Goal: Information Seeking & Learning: Find specific fact

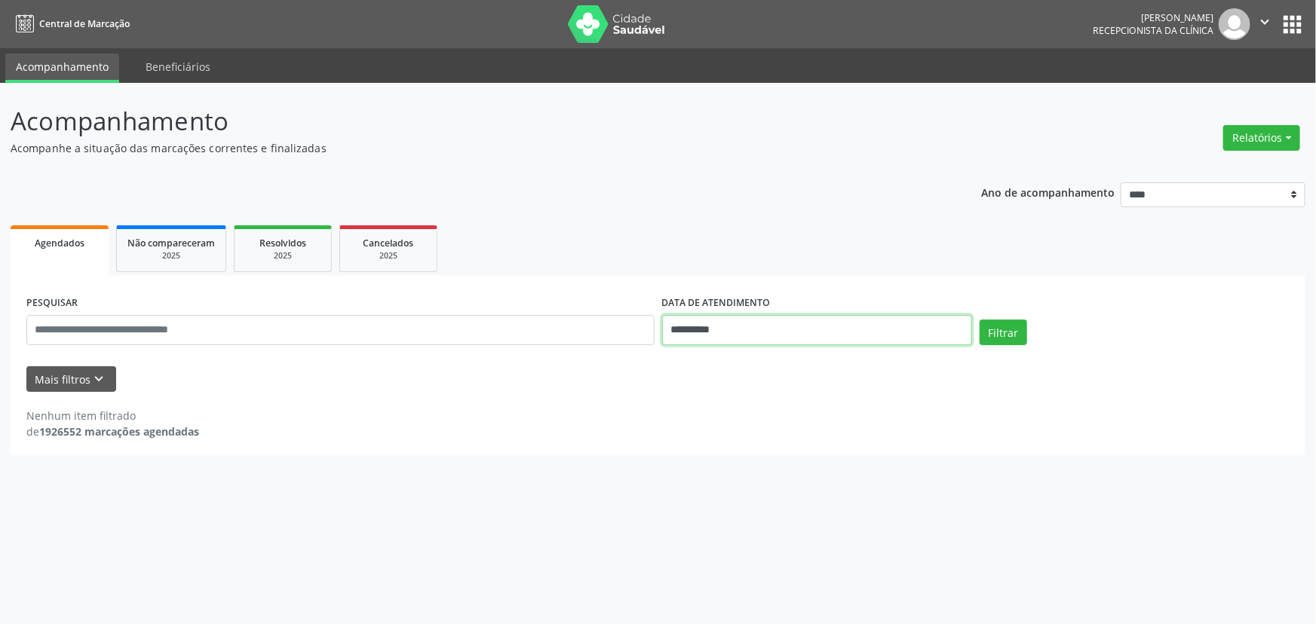
click at [716, 325] on input "**********" at bounding box center [817, 330] width 310 height 30
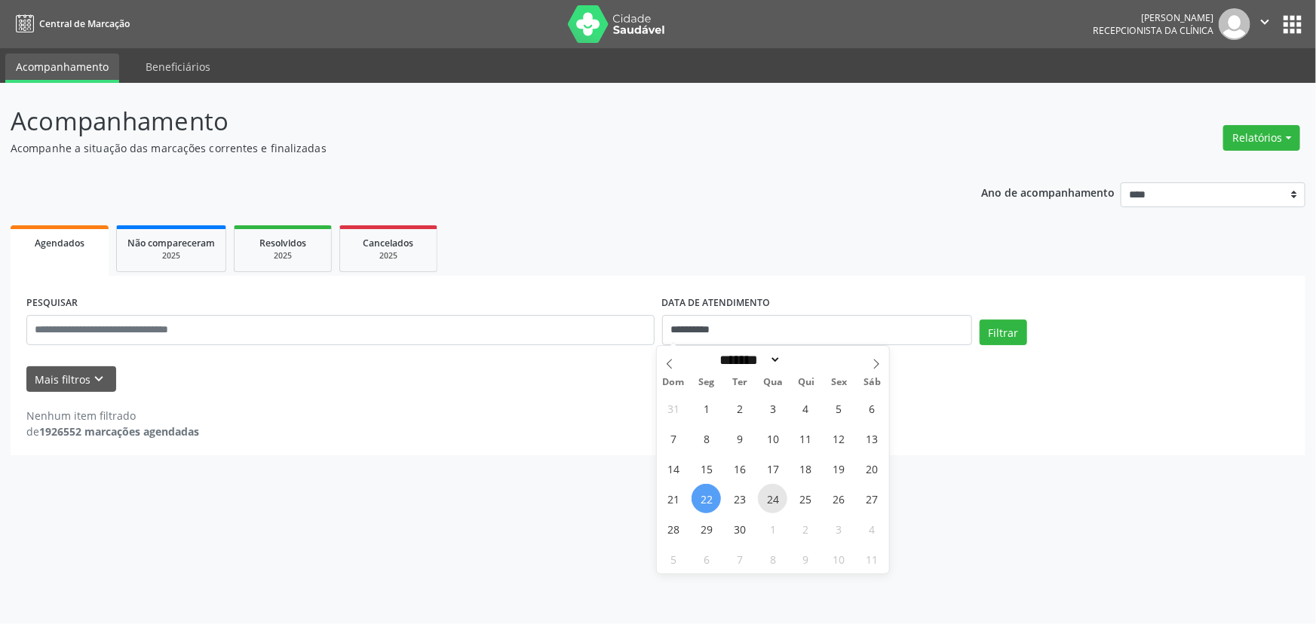
click at [771, 498] on span "24" at bounding box center [772, 498] width 29 height 29
type input "**********"
click at [771, 498] on span "24" at bounding box center [772, 498] width 29 height 29
click at [998, 330] on button "Filtrar" at bounding box center [1003, 333] width 48 height 26
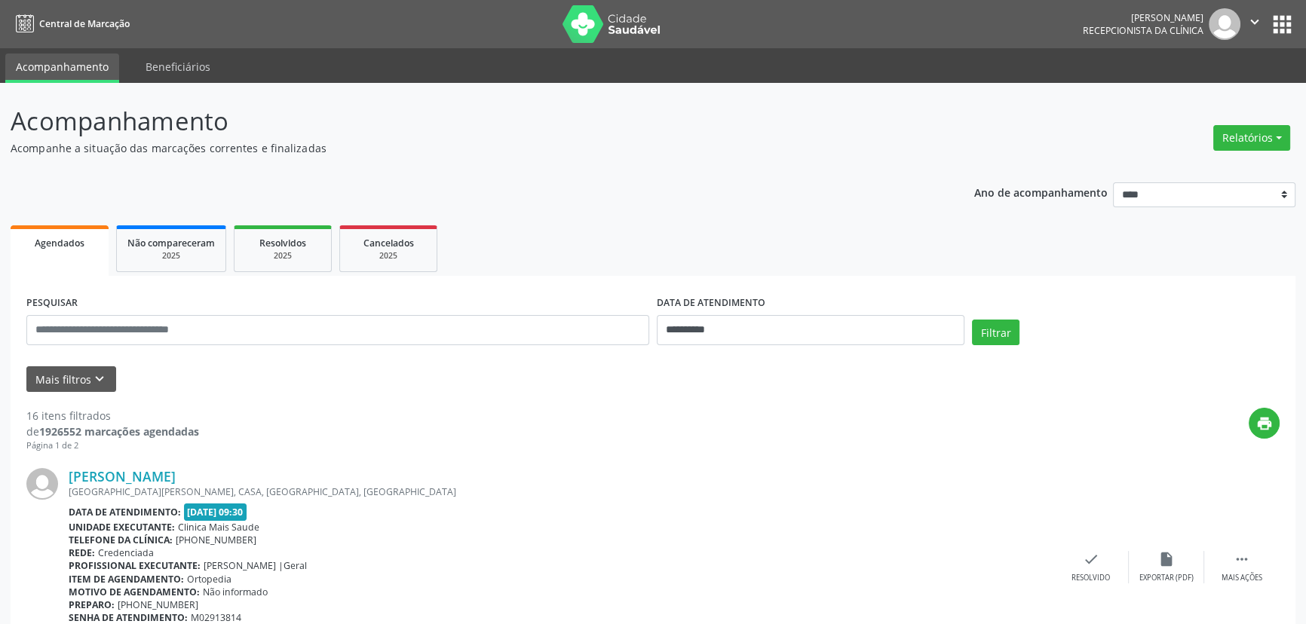
scroll to position [262, 0]
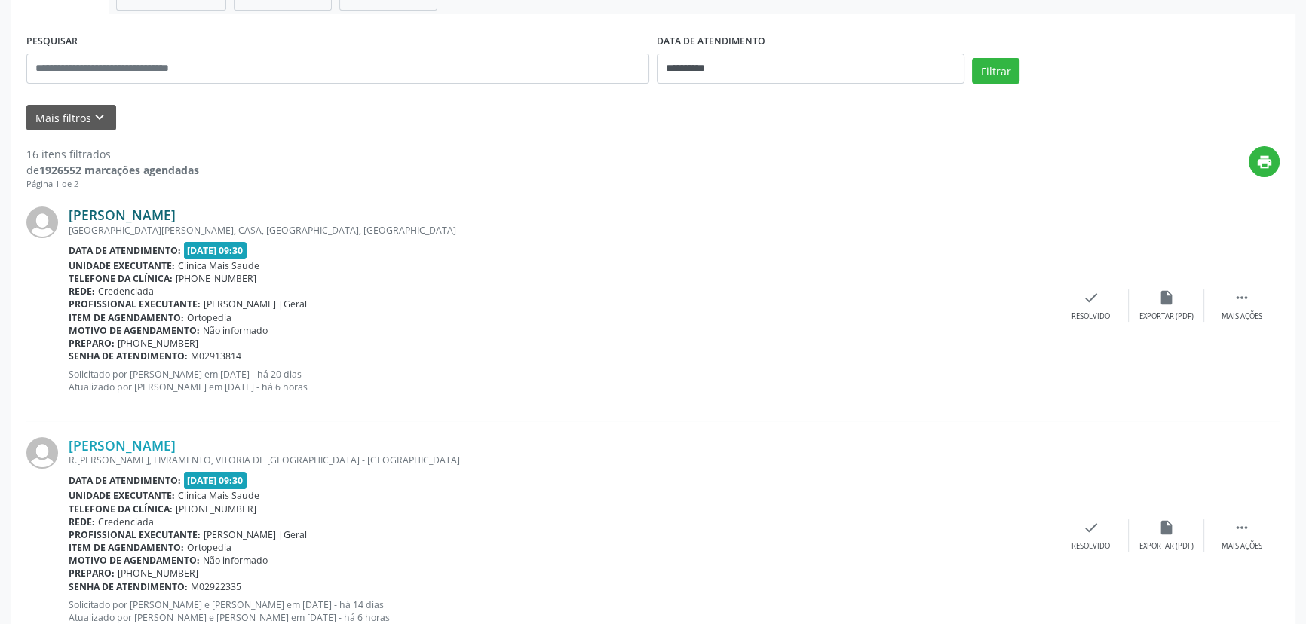
click at [167, 218] on link "[PERSON_NAME]" at bounding box center [122, 215] width 107 height 17
click at [176, 210] on link "[PERSON_NAME]" at bounding box center [122, 215] width 107 height 17
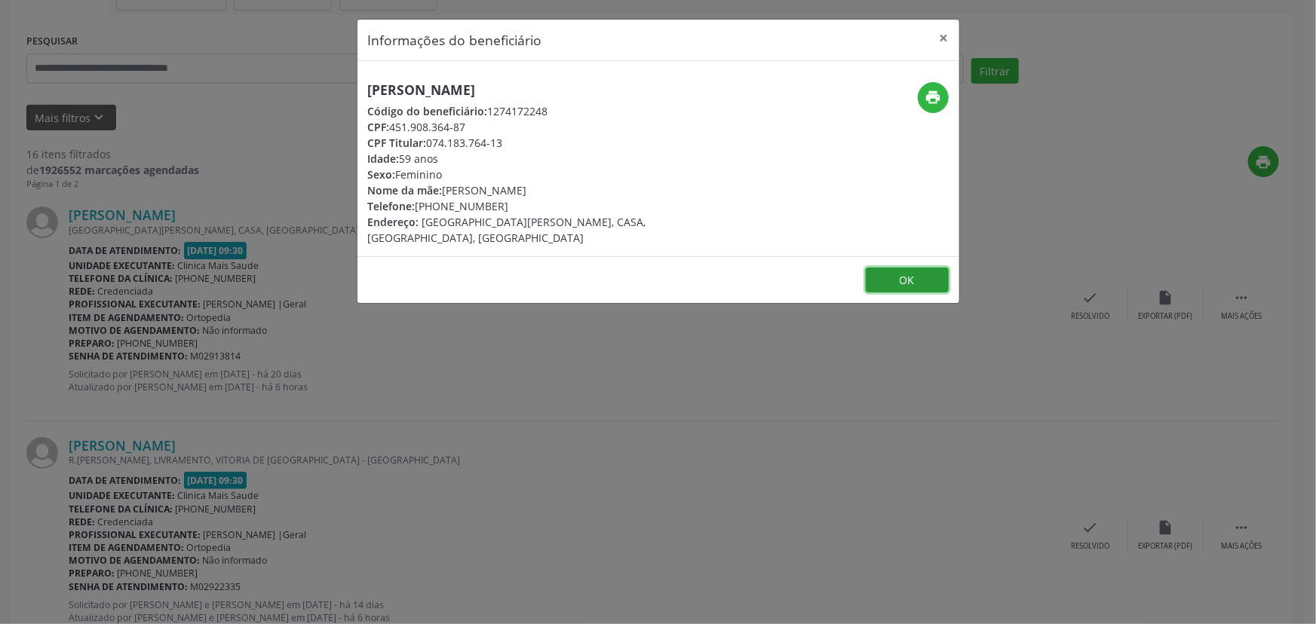
click at [898, 268] on button "OK" at bounding box center [907, 281] width 83 height 26
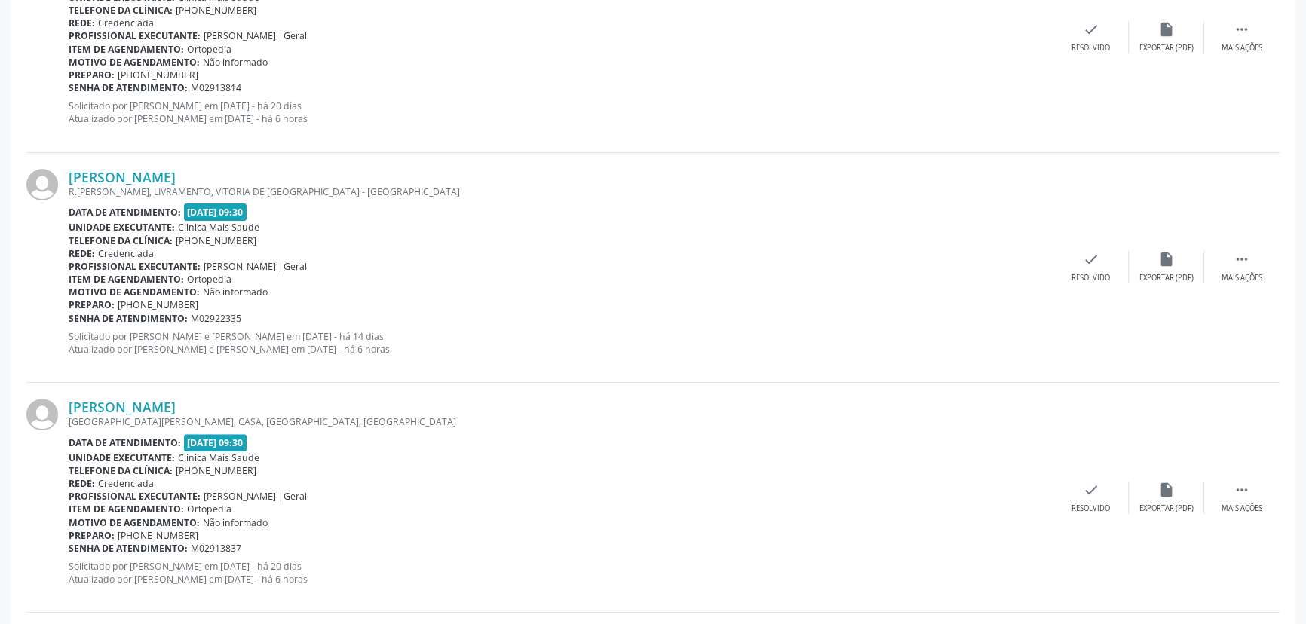
scroll to position [535, 0]
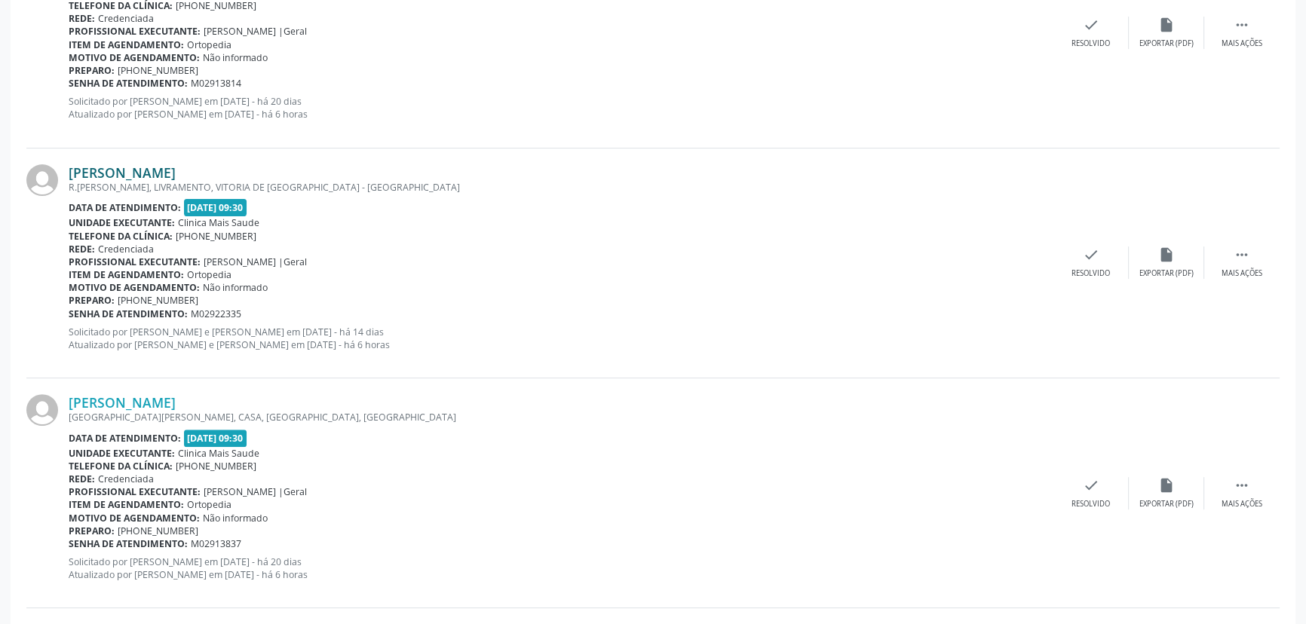
click at [154, 173] on link "[PERSON_NAME]" at bounding box center [122, 172] width 107 height 17
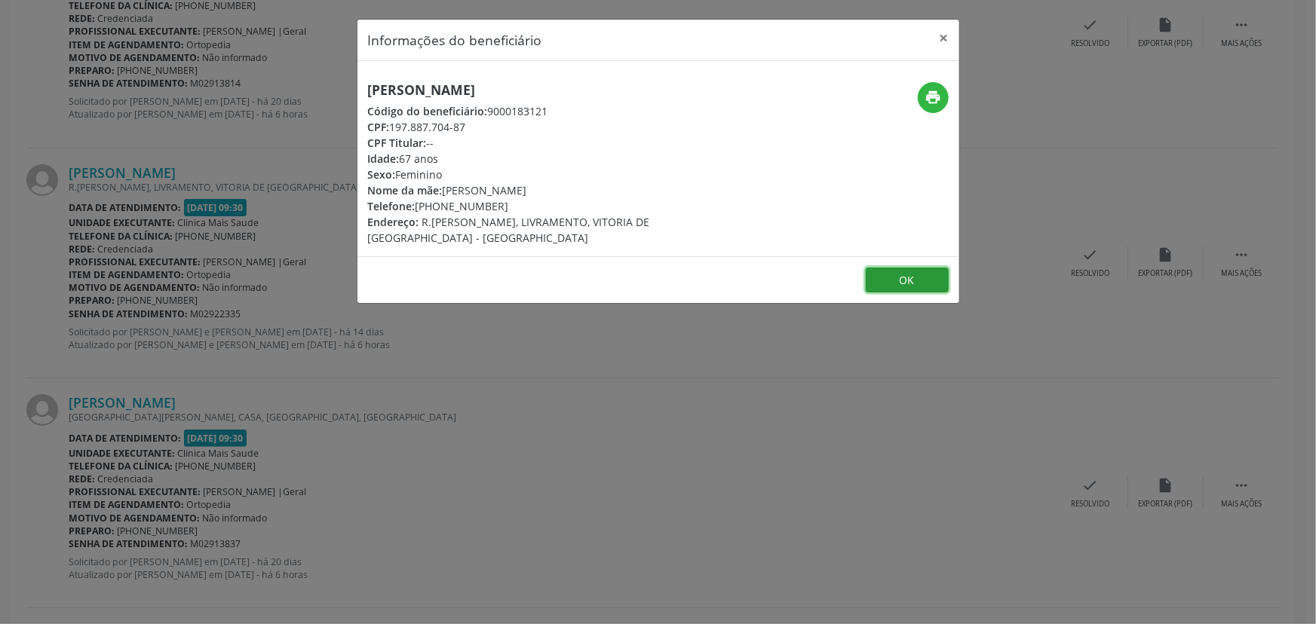
click at [882, 268] on button "OK" at bounding box center [907, 281] width 83 height 26
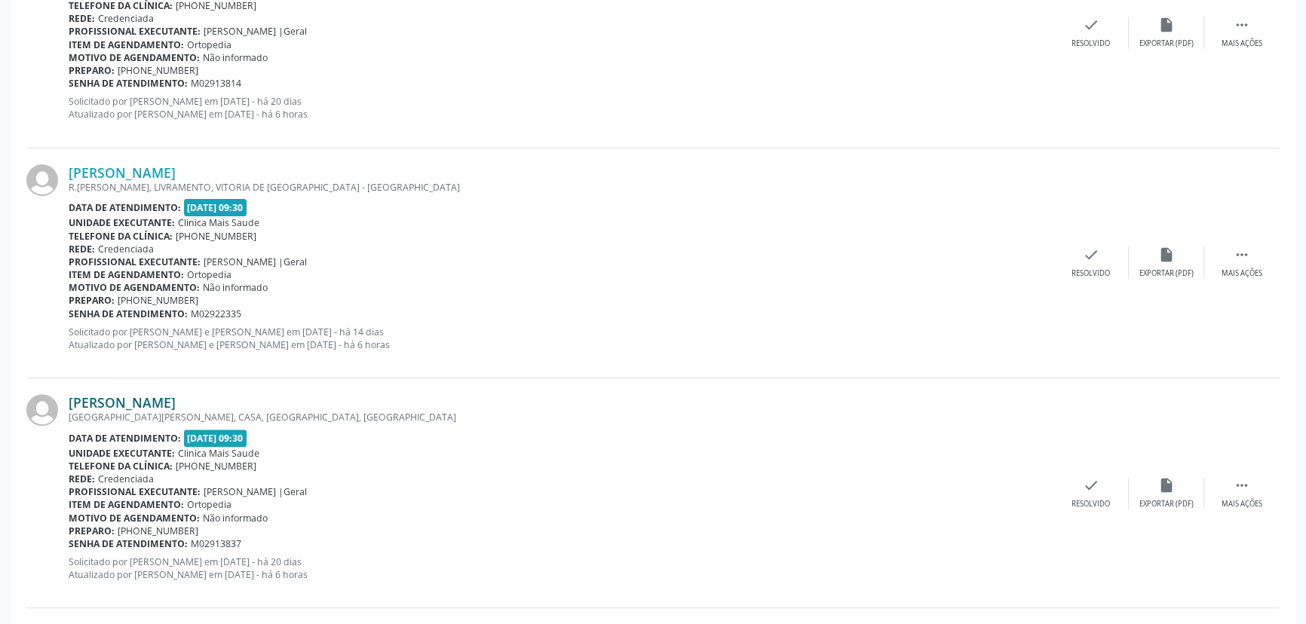
click at [158, 401] on link "[PERSON_NAME]" at bounding box center [122, 402] width 107 height 17
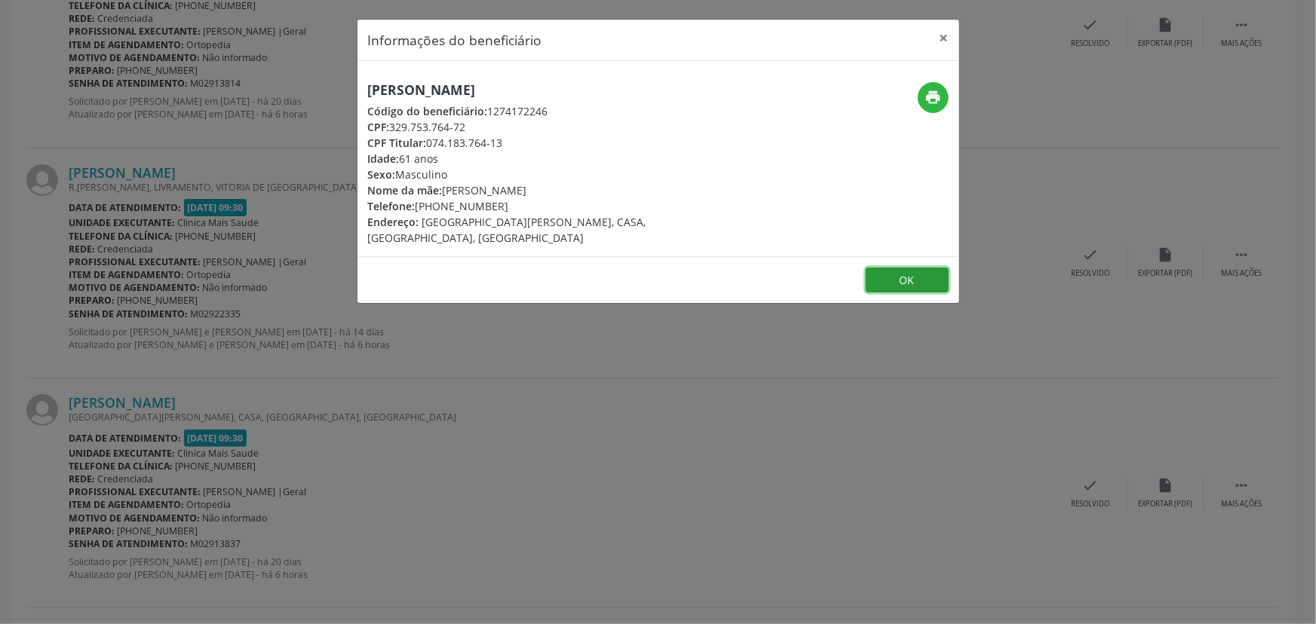
click at [925, 268] on button "OK" at bounding box center [907, 281] width 83 height 26
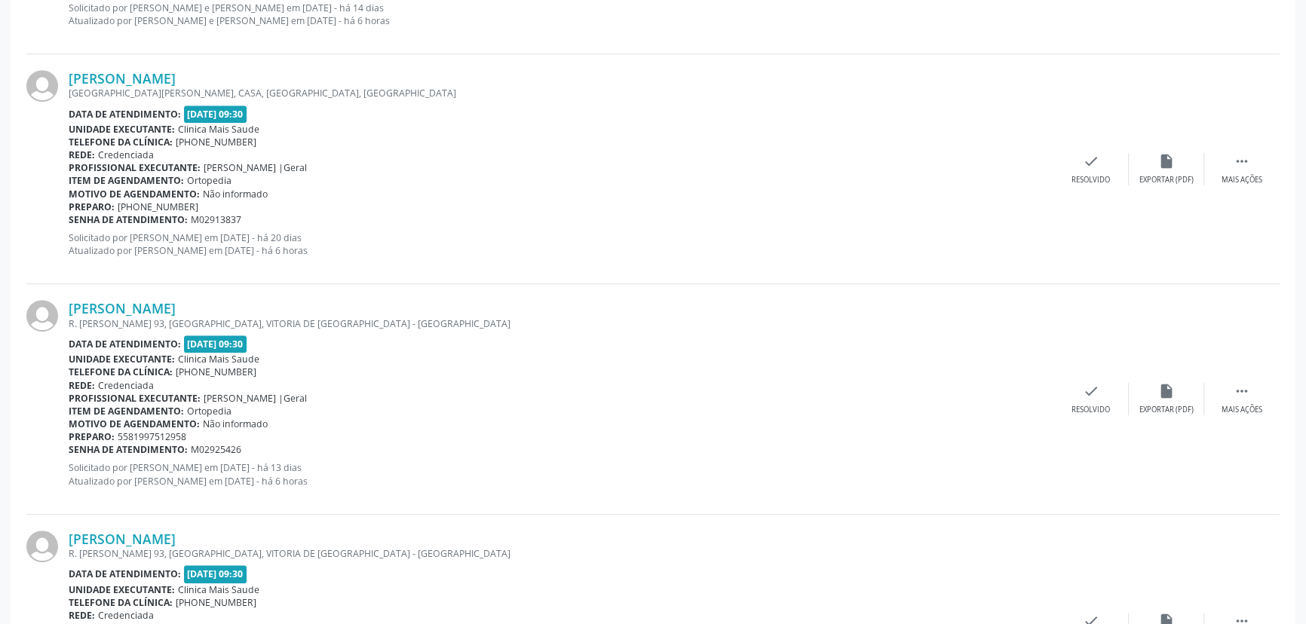
scroll to position [934, 0]
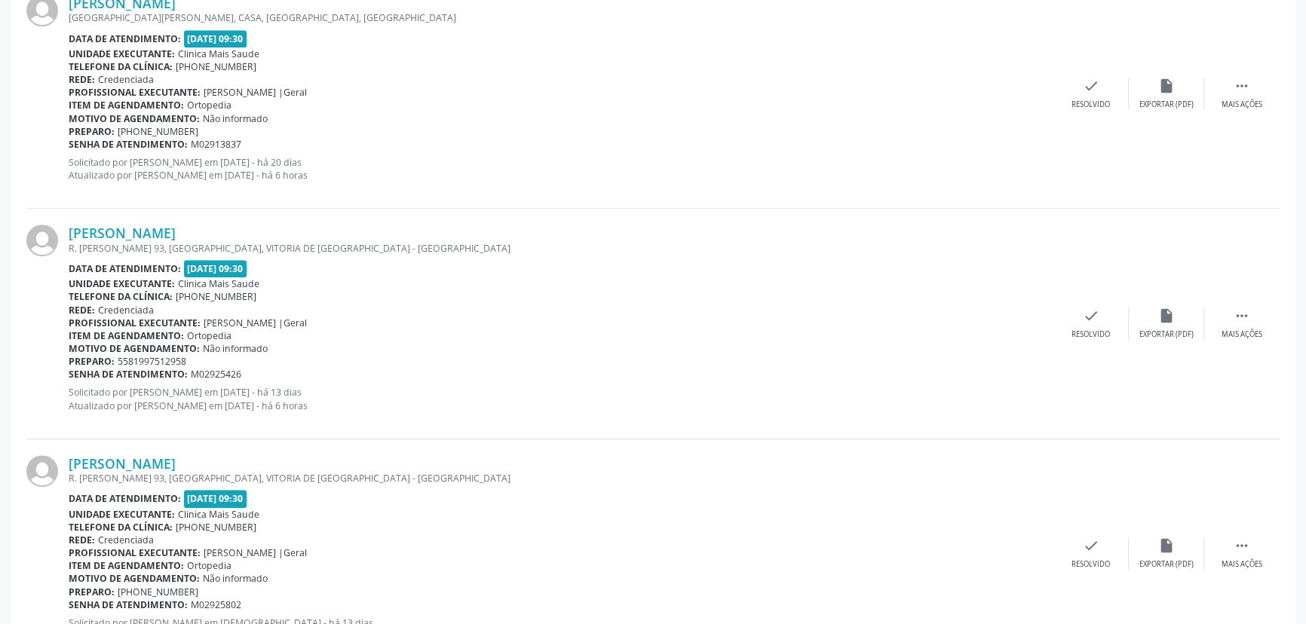
click at [150, 242] on div "R. [PERSON_NAME] 93, [GEOGRAPHIC_DATA], VITORIA DE [GEOGRAPHIC_DATA] - [GEOGRAP…" at bounding box center [561, 248] width 985 height 13
click at [150, 228] on link "[PERSON_NAME]" at bounding box center [122, 233] width 107 height 17
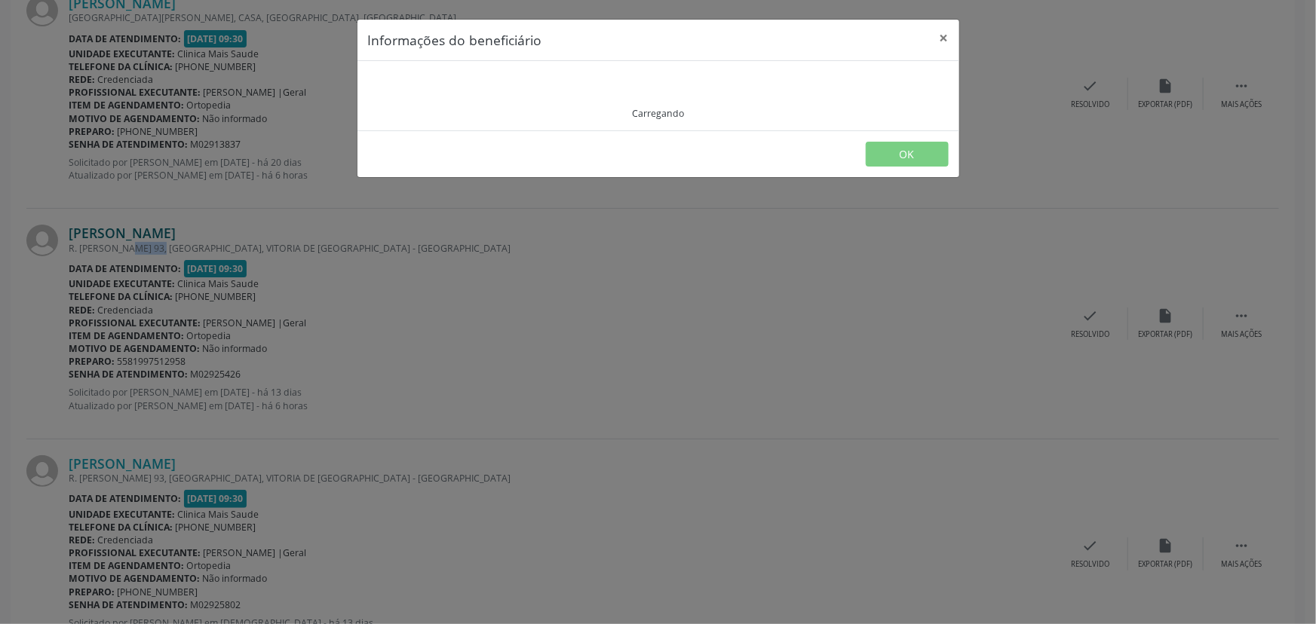
click at [150, 228] on div "Informações do beneficiário × Carregando OK" at bounding box center [658, 312] width 1316 height 624
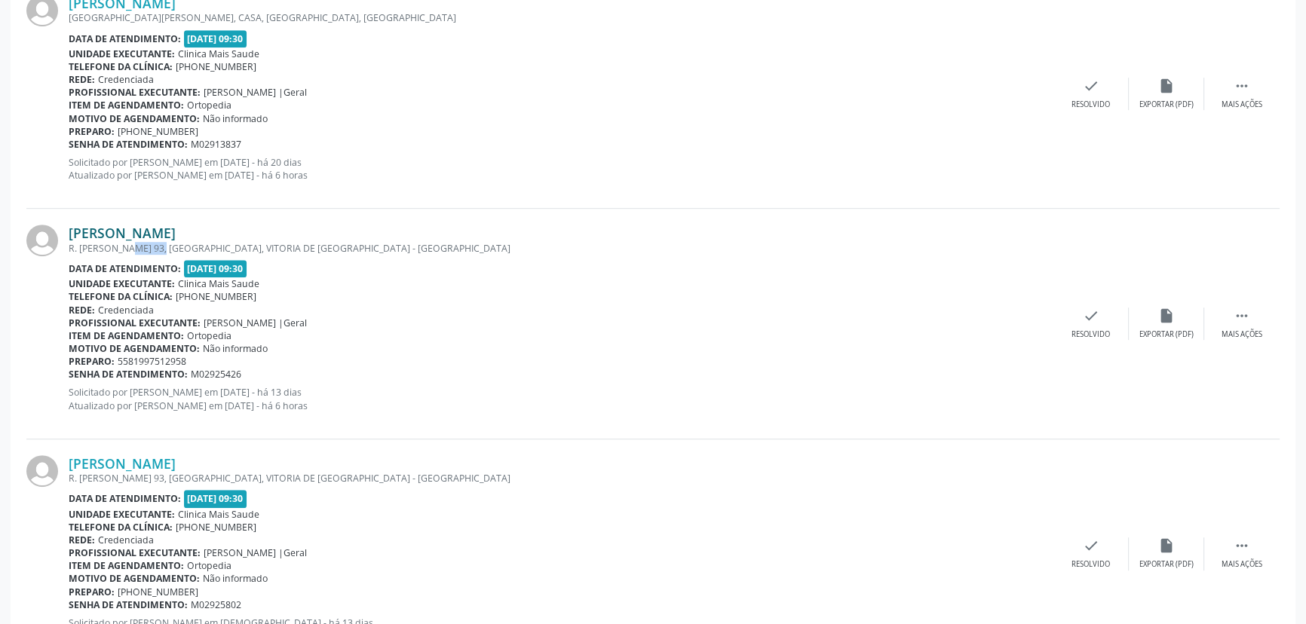
click at [151, 233] on link "[PERSON_NAME]" at bounding box center [122, 233] width 107 height 17
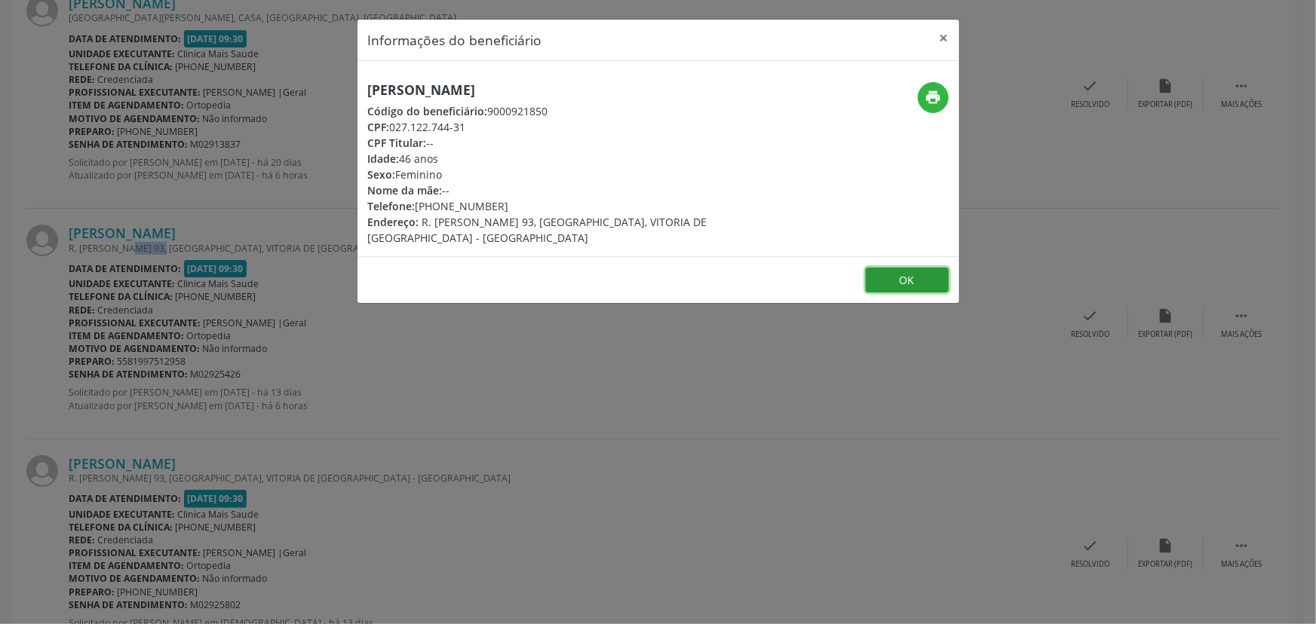
click at [921, 272] on button "OK" at bounding box center [907, 281] width 83 height 26
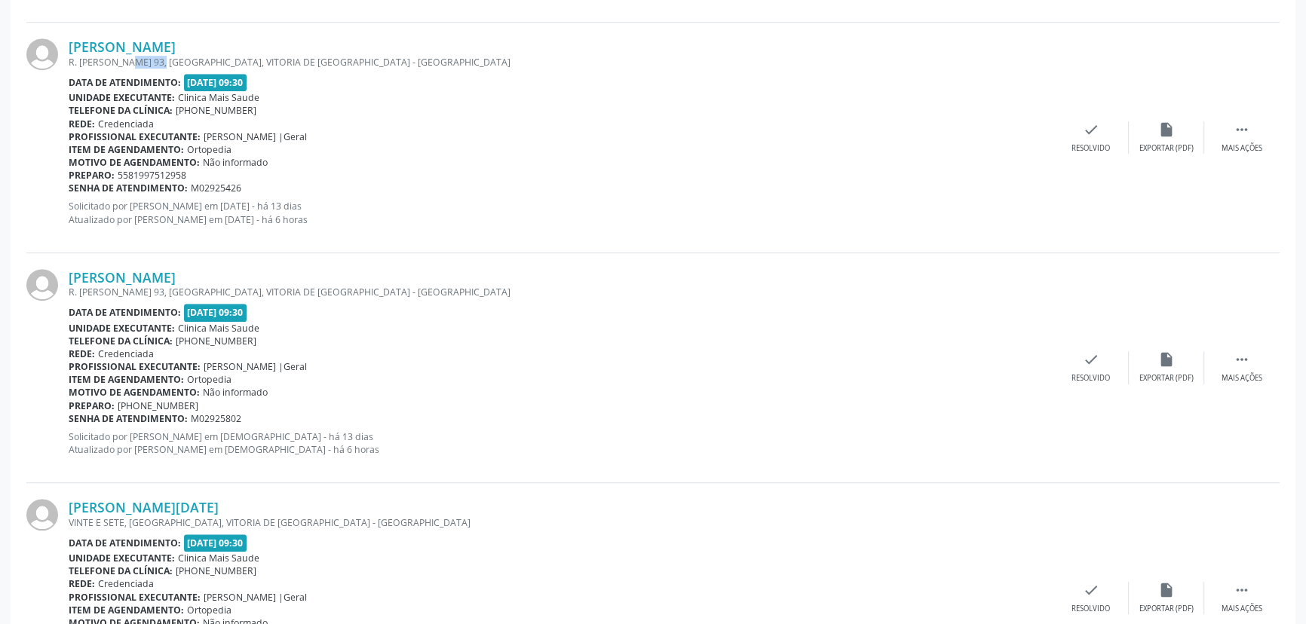
scroll to position [1155, 0]
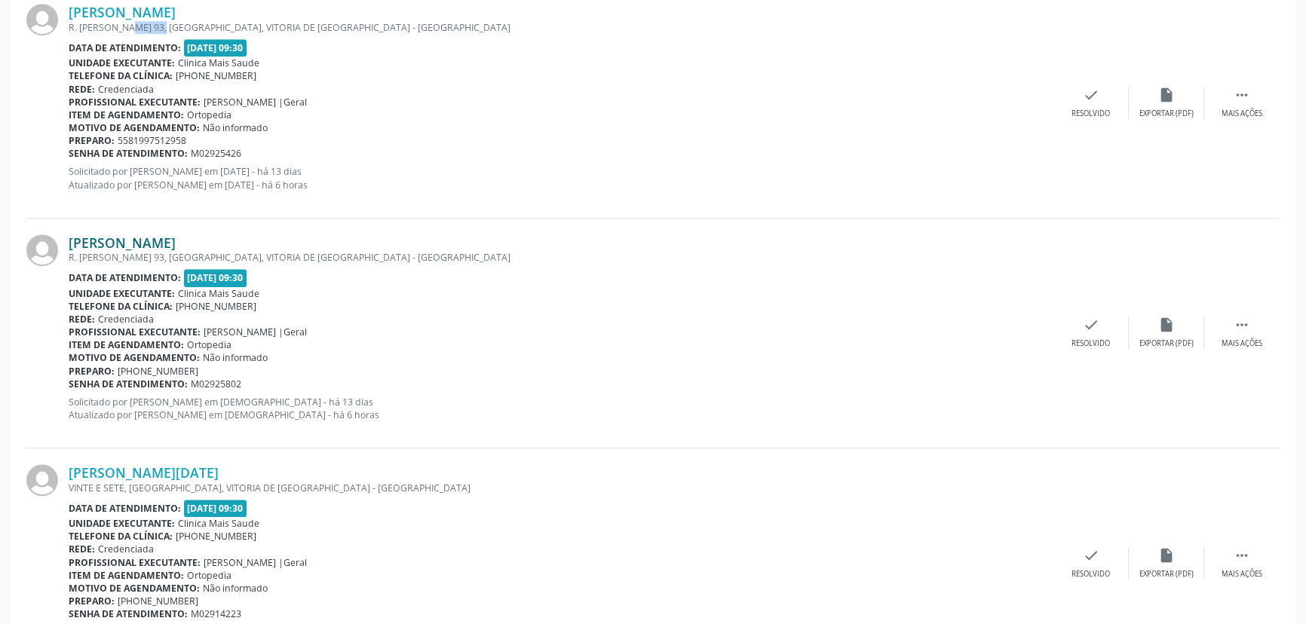
click at [147, 241] on link "[PERSON_NAME]" at bounding box center [122, 242] width 107 height 17
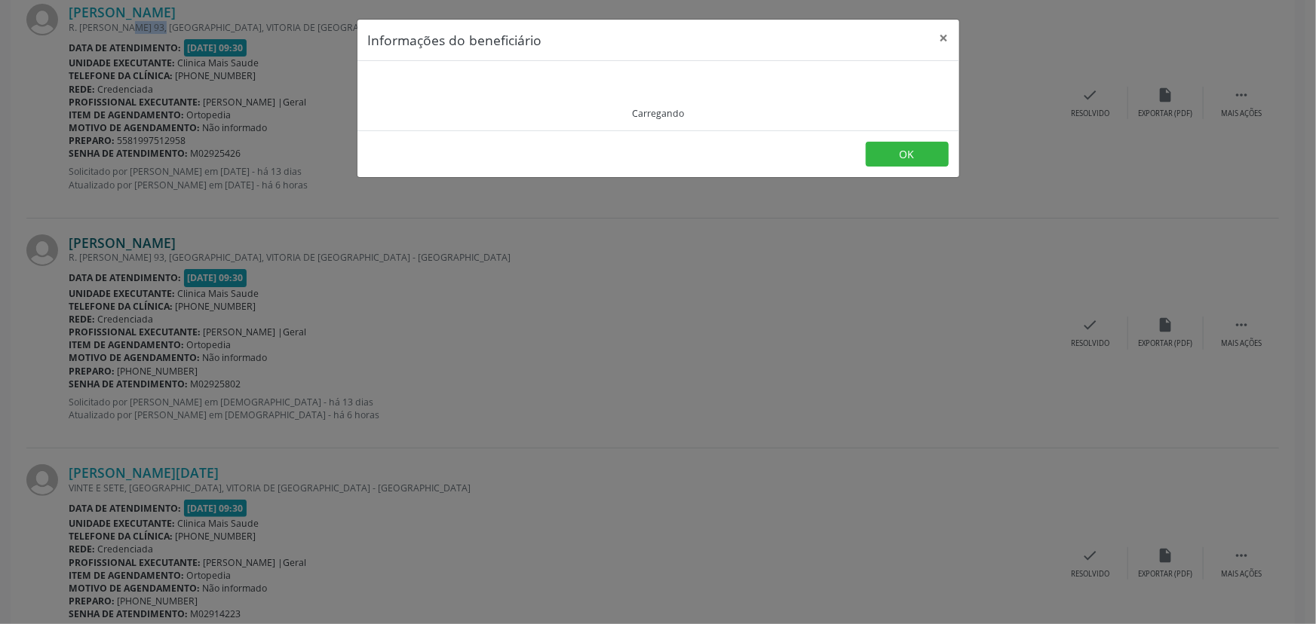
click at [147, 241] on div "Informações do beneficiário × Carregando OK" at bounding box center [658, 312] width 1316 height 624
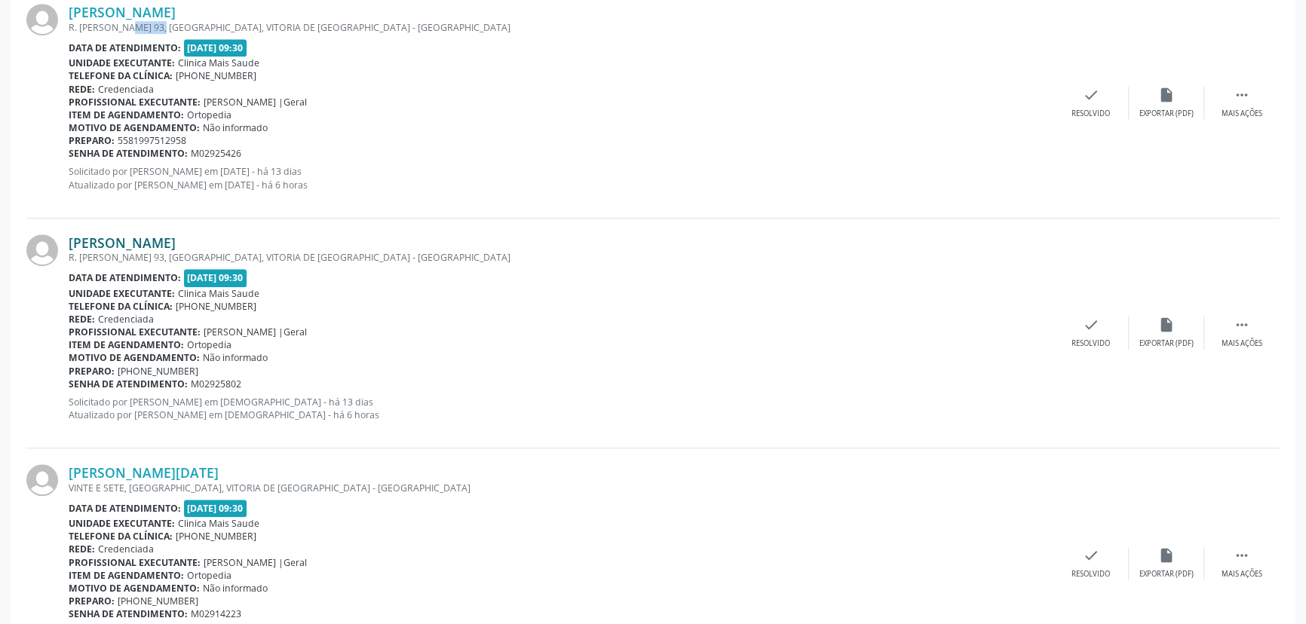
click at [141, 240] on link "[PERSON_NAME]" at bounding box center [122, 242] width 107 height 17
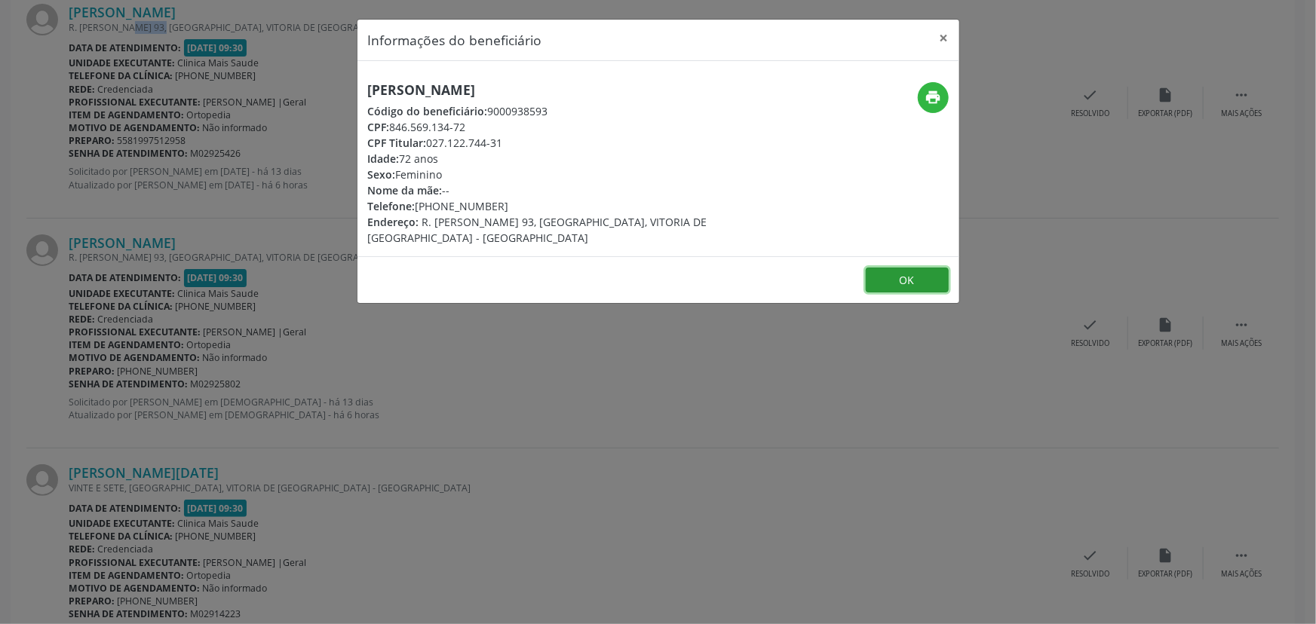
click at [931, 280] on button "OK" at bounding box center [907, 281] width 83 height 26
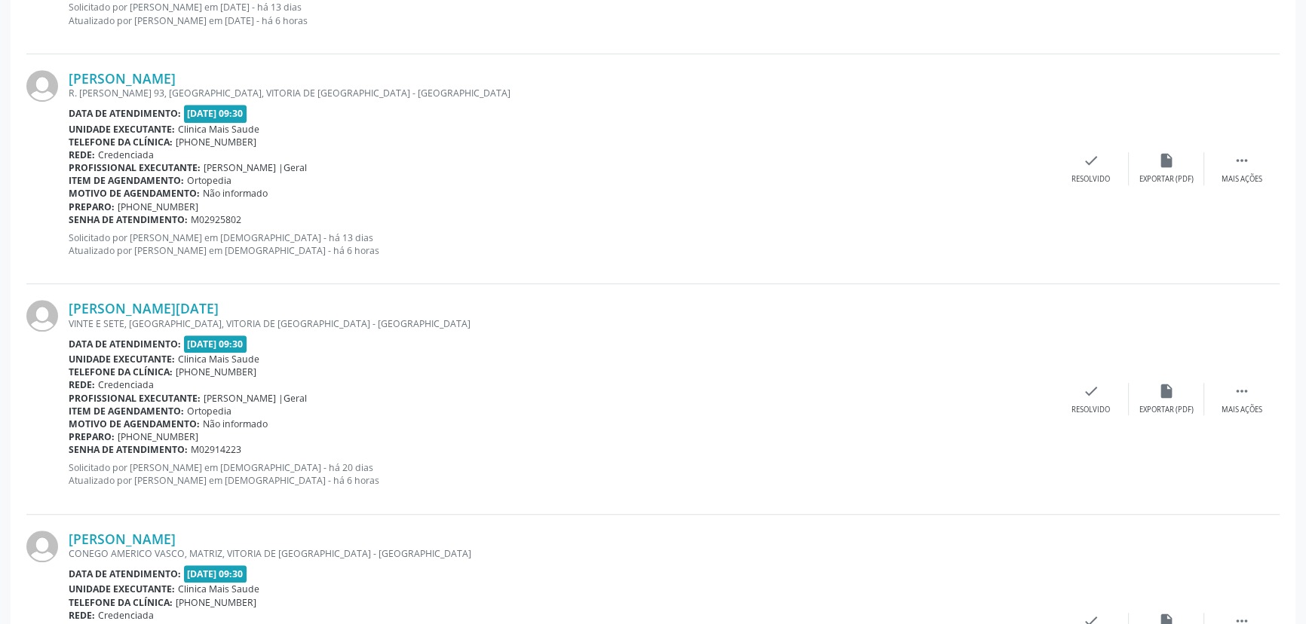
scroll to position [1338, 0]
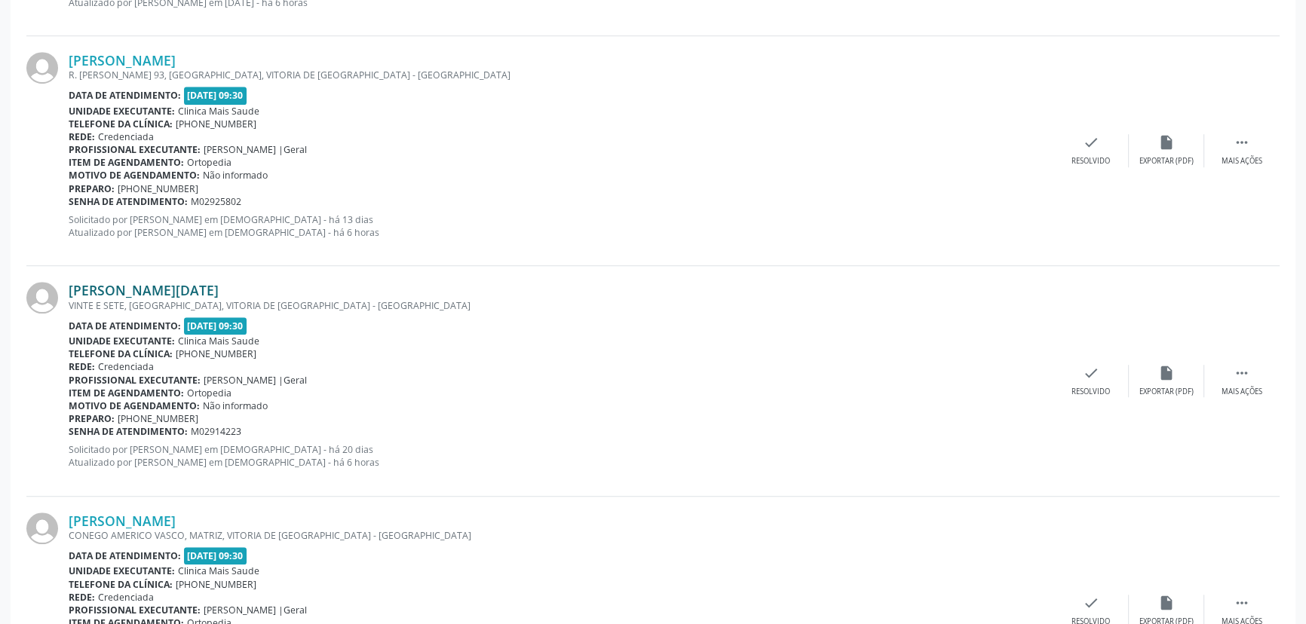
click at [163, 287] on link "[PERSON_NAME][DATE]" at bounding box center [144, 290] width 150 height 17
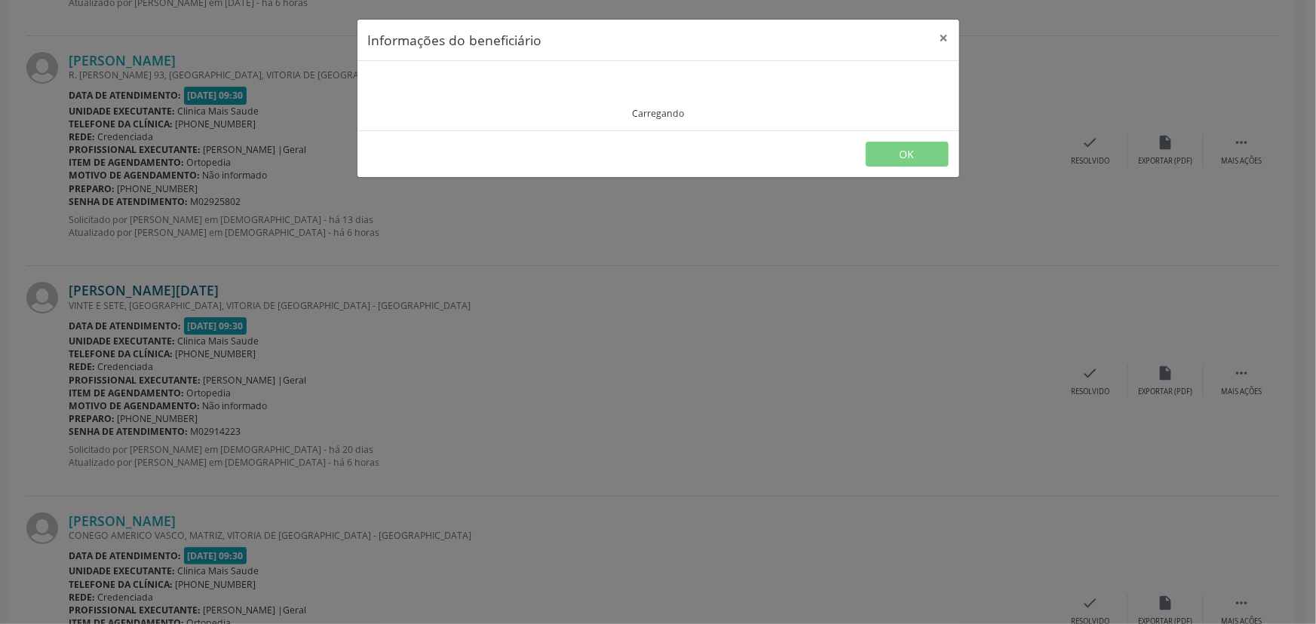
click at [163, 287] on div "Informações do beneficiário × Carregando OK" at bounding box center [658, 312] width 1316 height 624
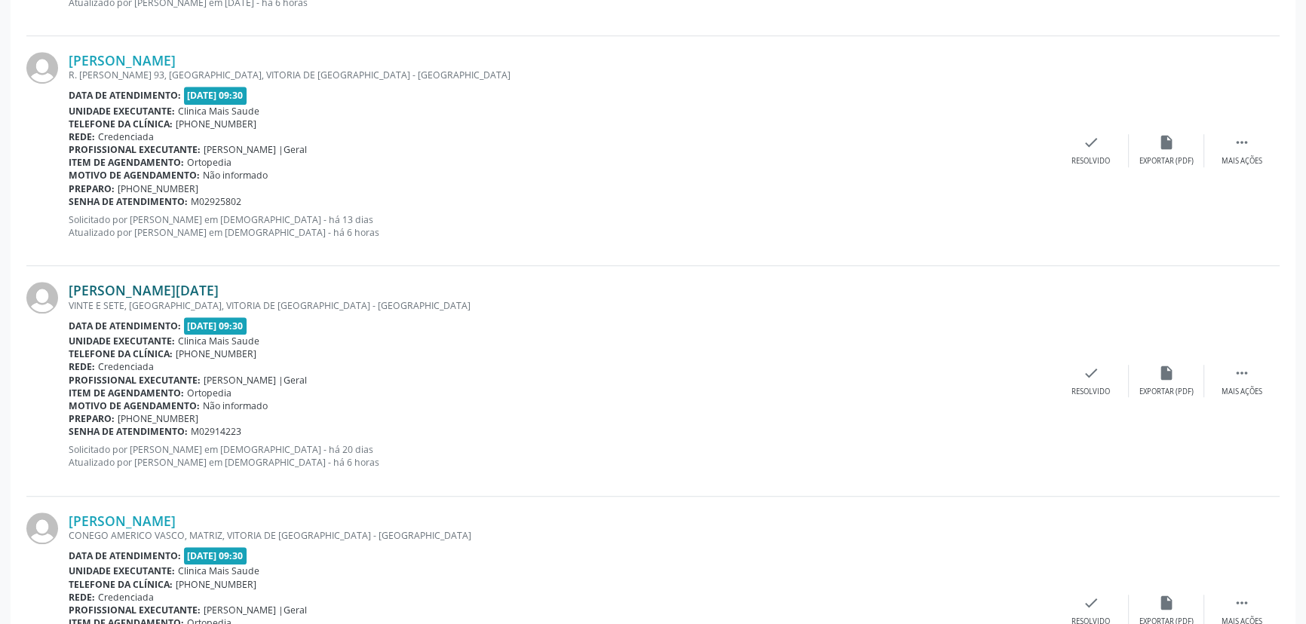
click at [163, 287] on link "[PERSON_NAME][DATE]" at bounding box center [144, 290] width 150 height 17
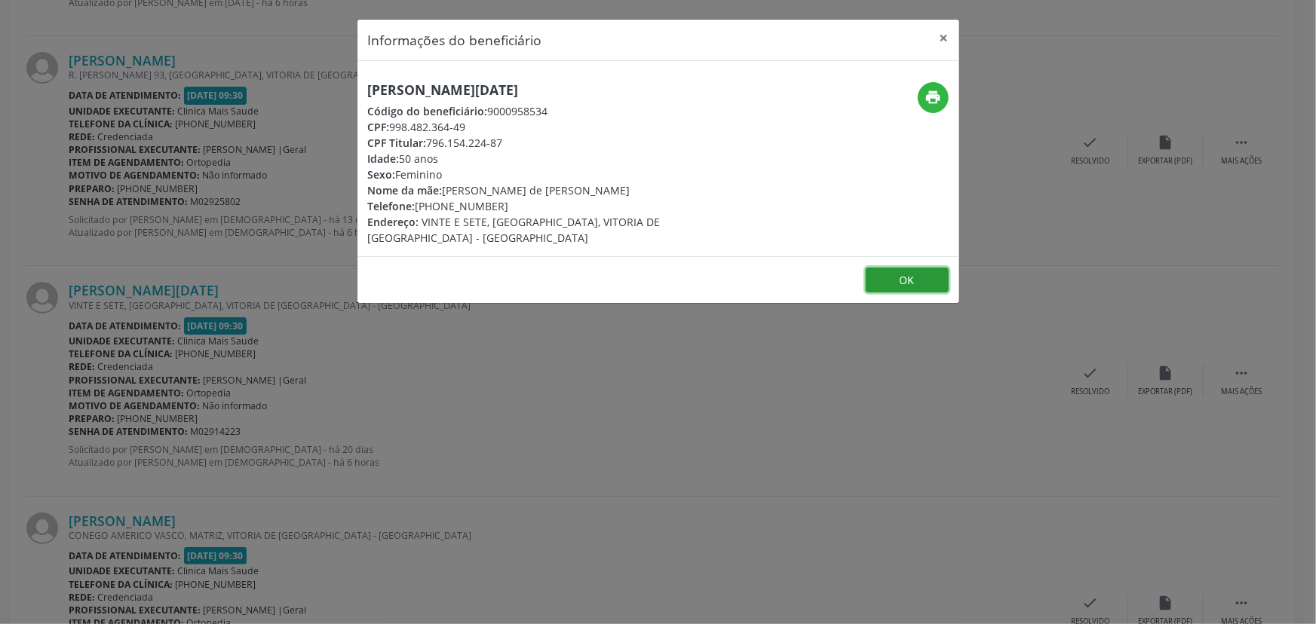
click at [904, 268] on button "OK" at bounding box center [907, 281] width 83 height 26
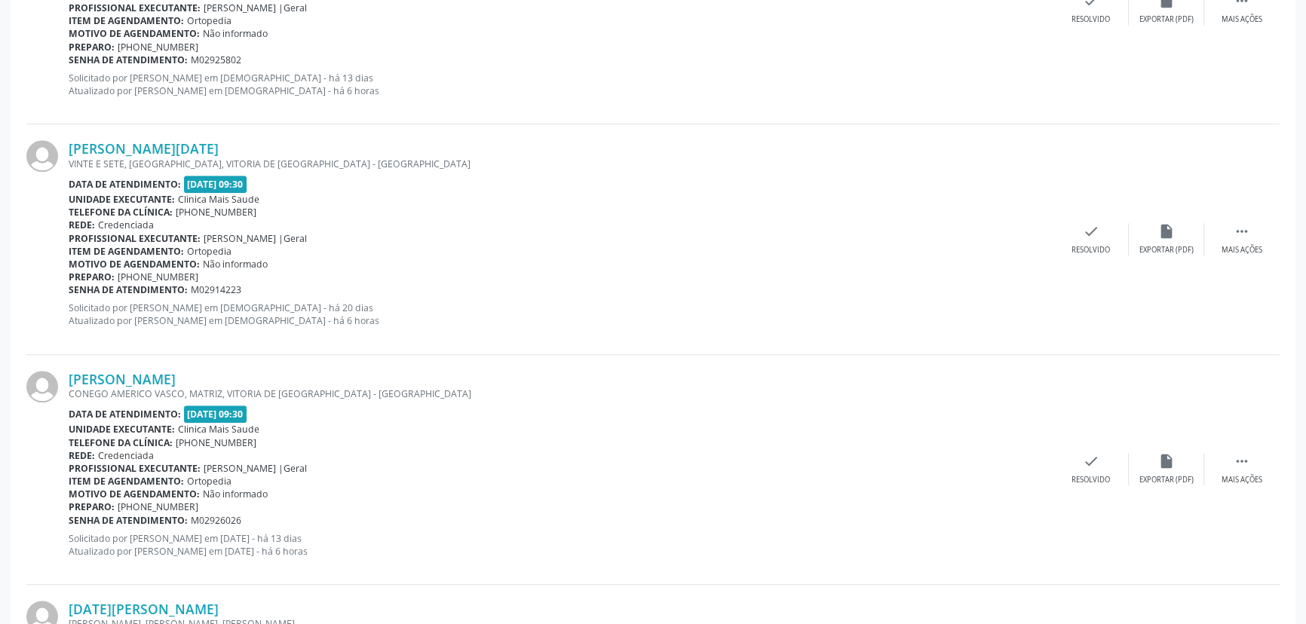
scroll to position [1568, 0]
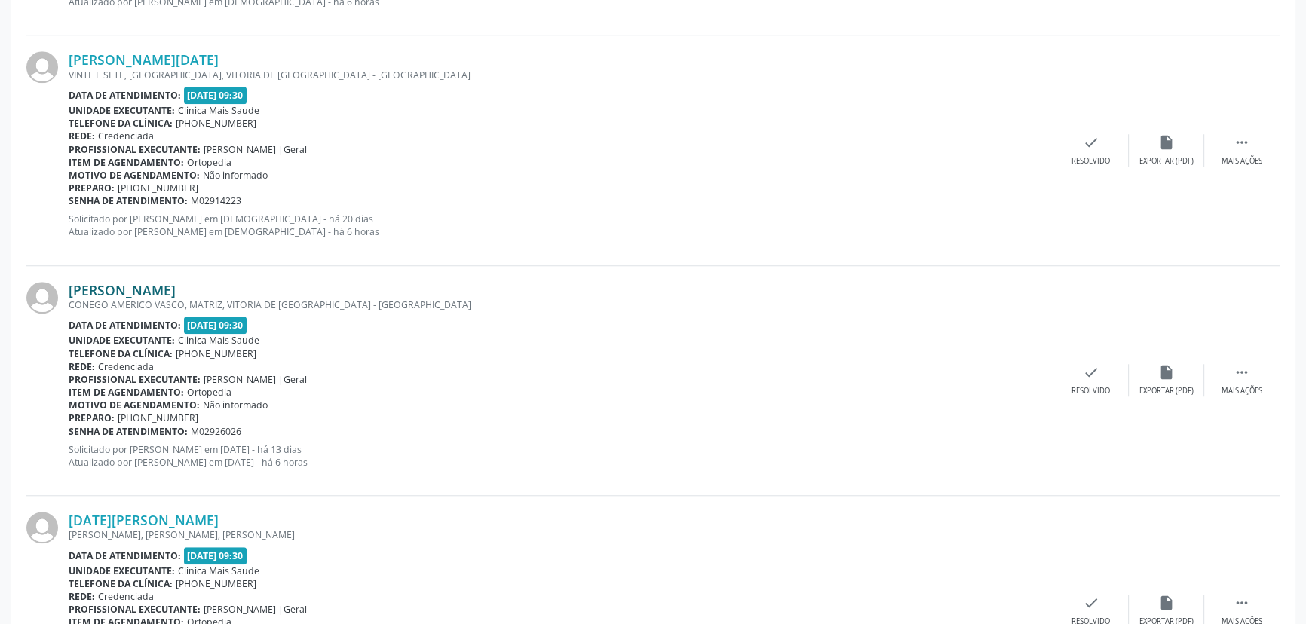
click at [136, 290] on link "[PERSON_NAME]" at bounding box center [122, 290] width 107 height 17
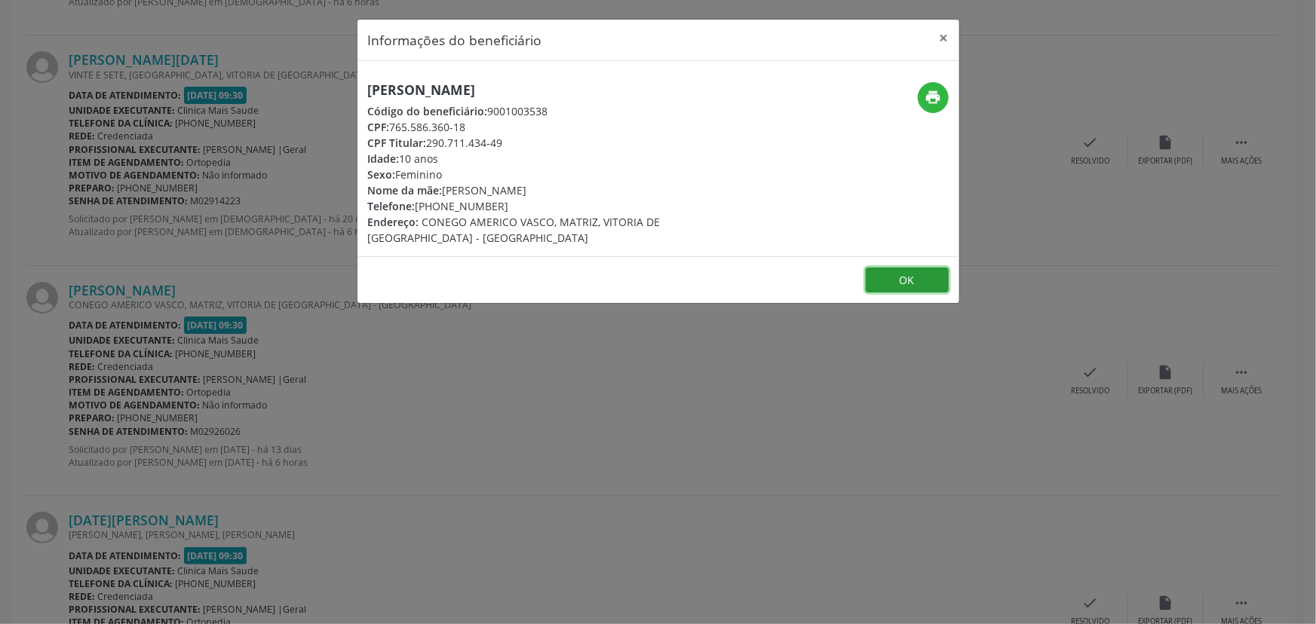
click at [905, 284] on button "OK" at bounding box center [907, 281] width 83 height 26
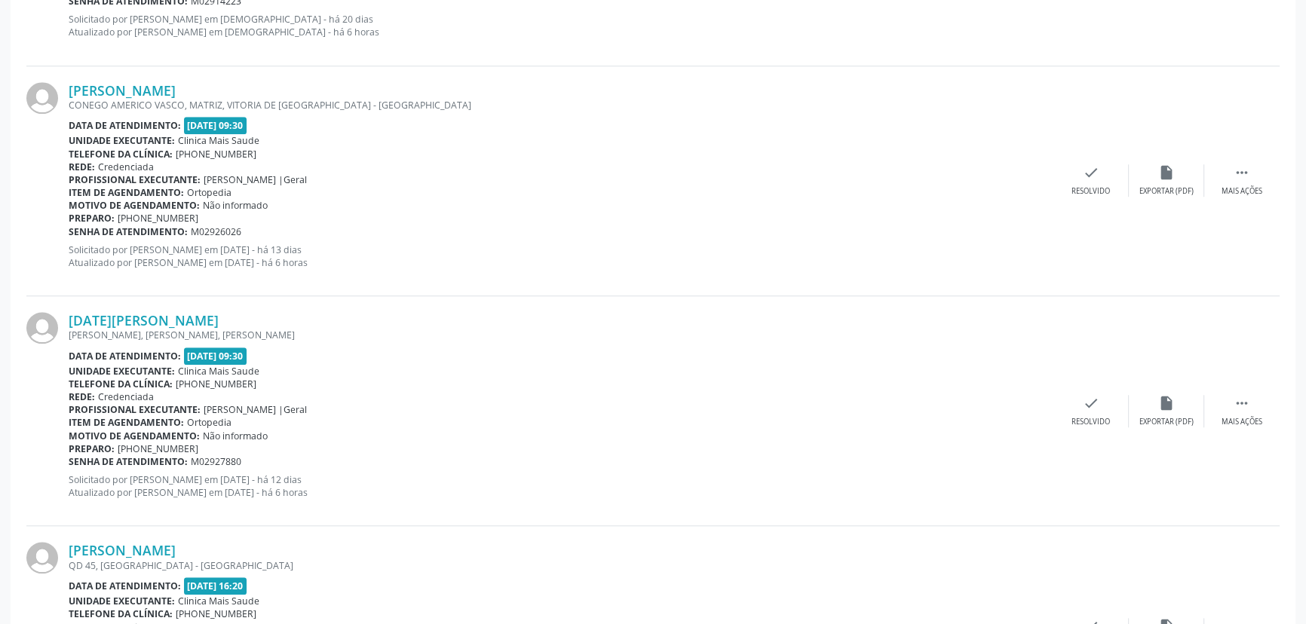
scroll to position [1795, 0]
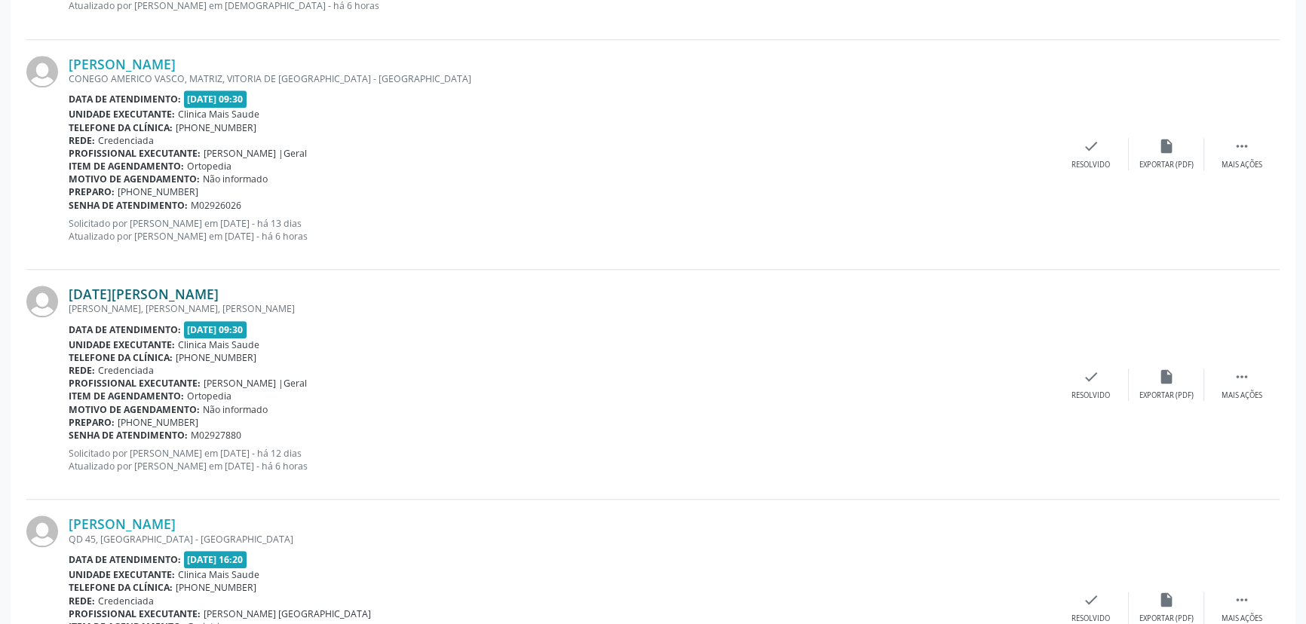
click at [148, 294] on link "[DATE][PERSON_NAME]" at bounding box center [144, 294] width 150 height 17
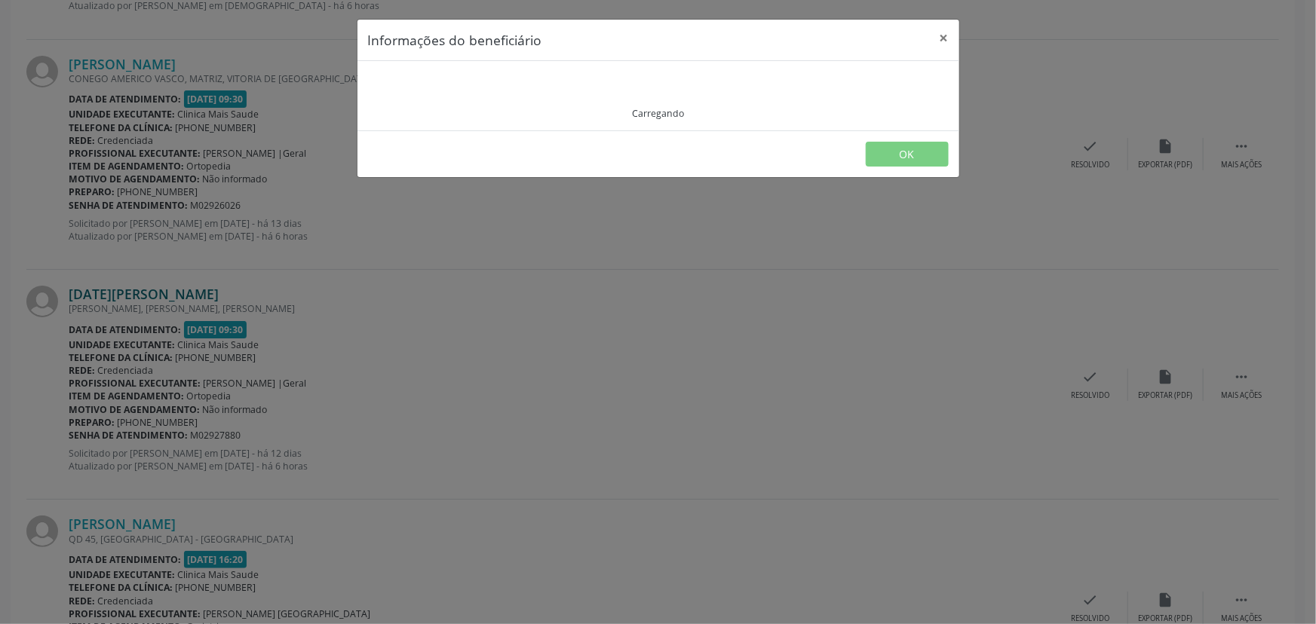
click at [148, 294] on div "Informações do beneficiário × Carregando OK" at bounding box center [658, 312] width 1316 height 624
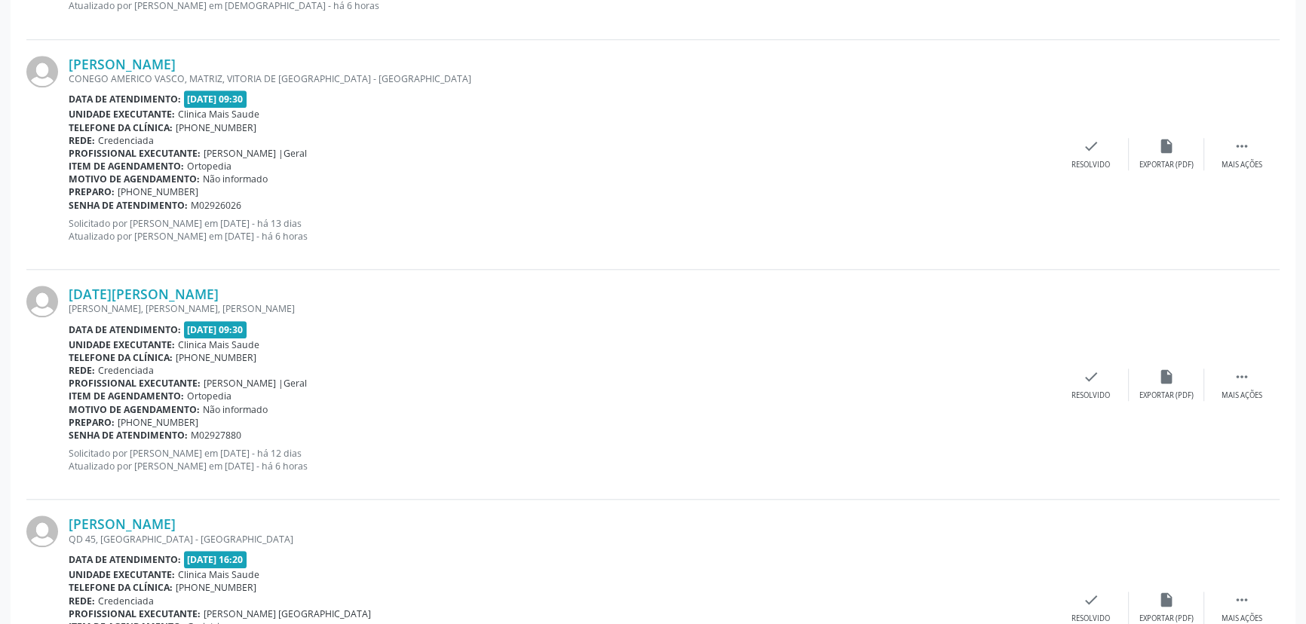
click at [148, 294] on link "[DATE][PERSON_NAME]" at bounding box center [144, 294] width 150 height 17
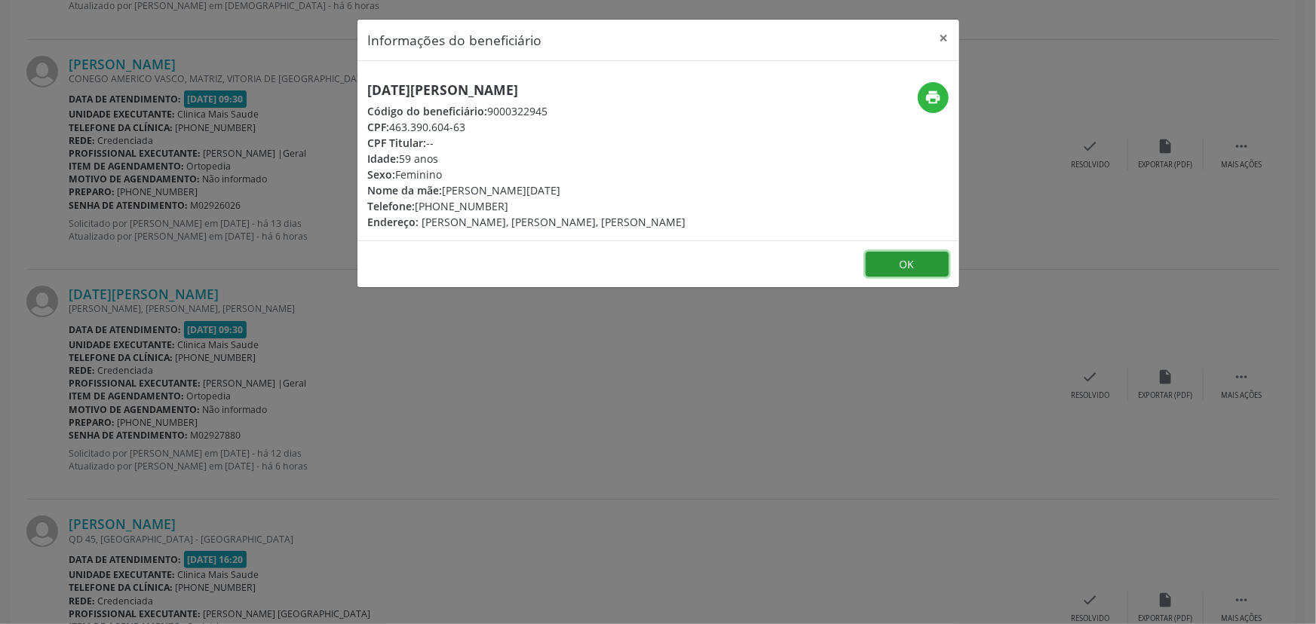
click at [943, 264] on button "OK" at bounding box center [907, 265] width 83 height 26
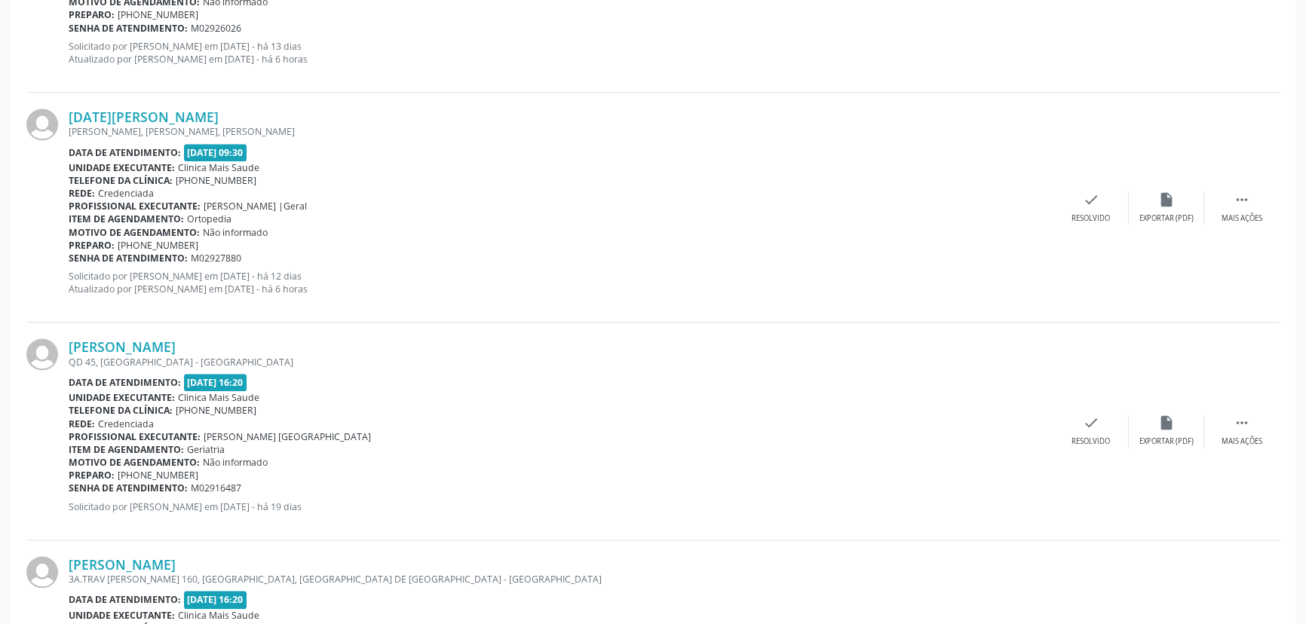
scroll to position [1998, 0]
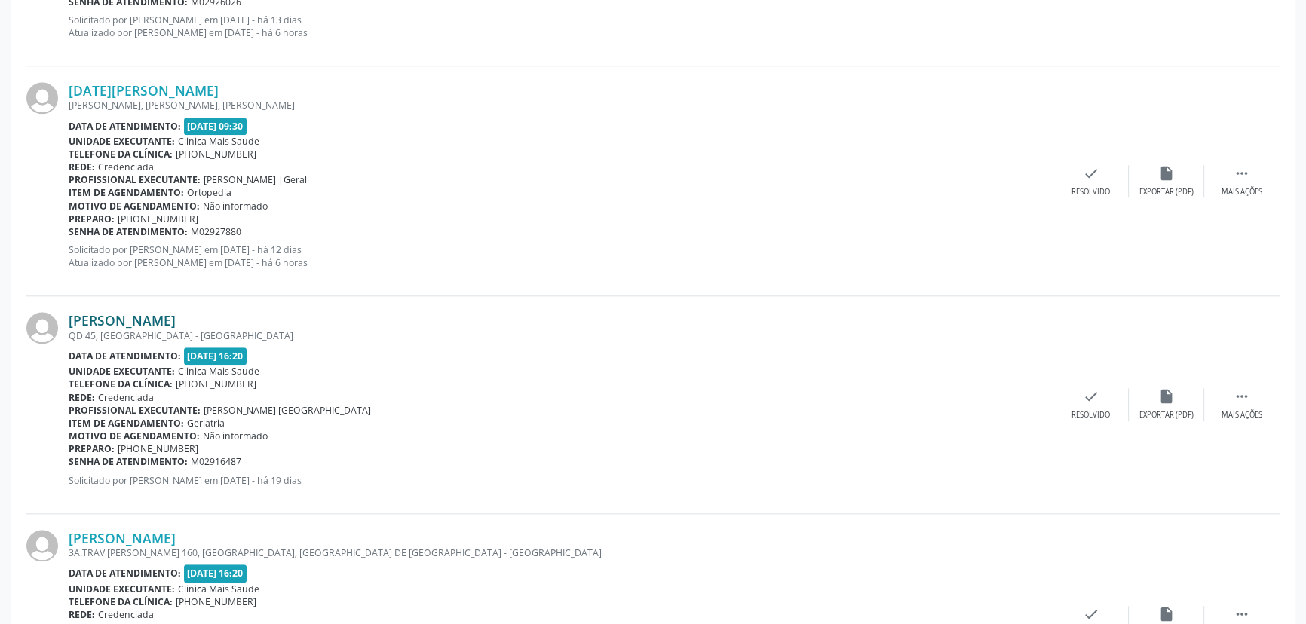
click at [137, 320] on link "[PERSON_NAME]" at bounding box center [122, 320] width 107 height 17
click at [142, 319] on link "[PERSON_NAME]" at bounding box center [122, 320] width 107 height 17
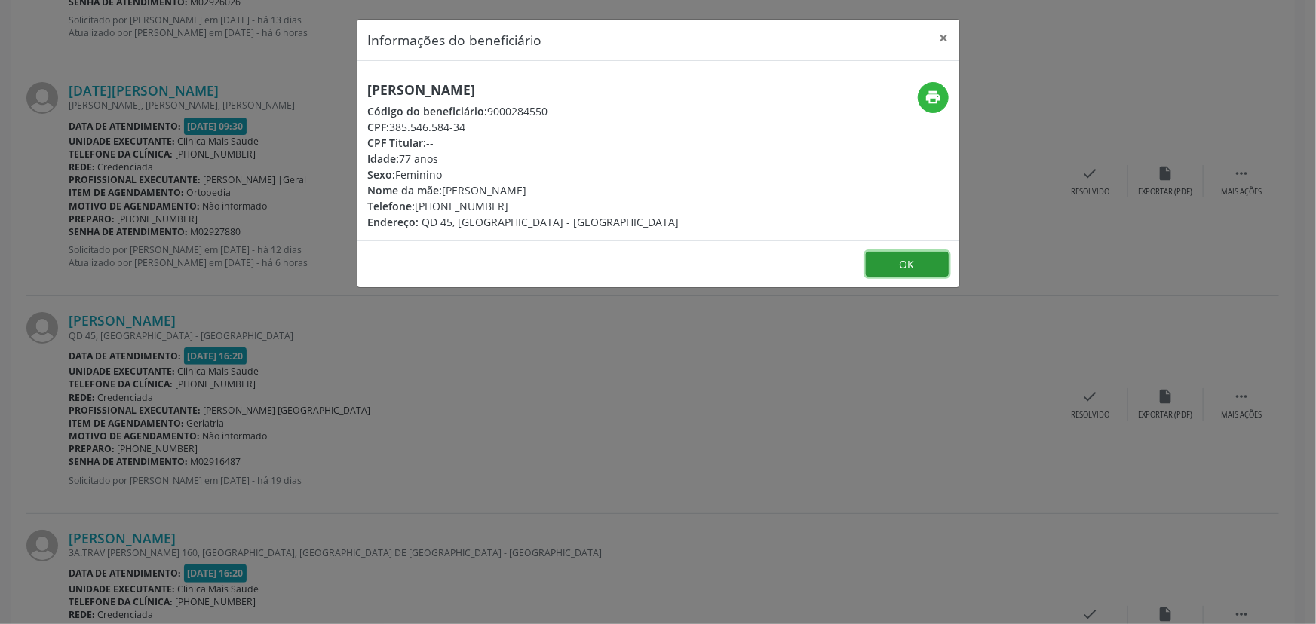
click at [906, 266] on button "OK" at bounding box center [907, 265] width 83 height 26
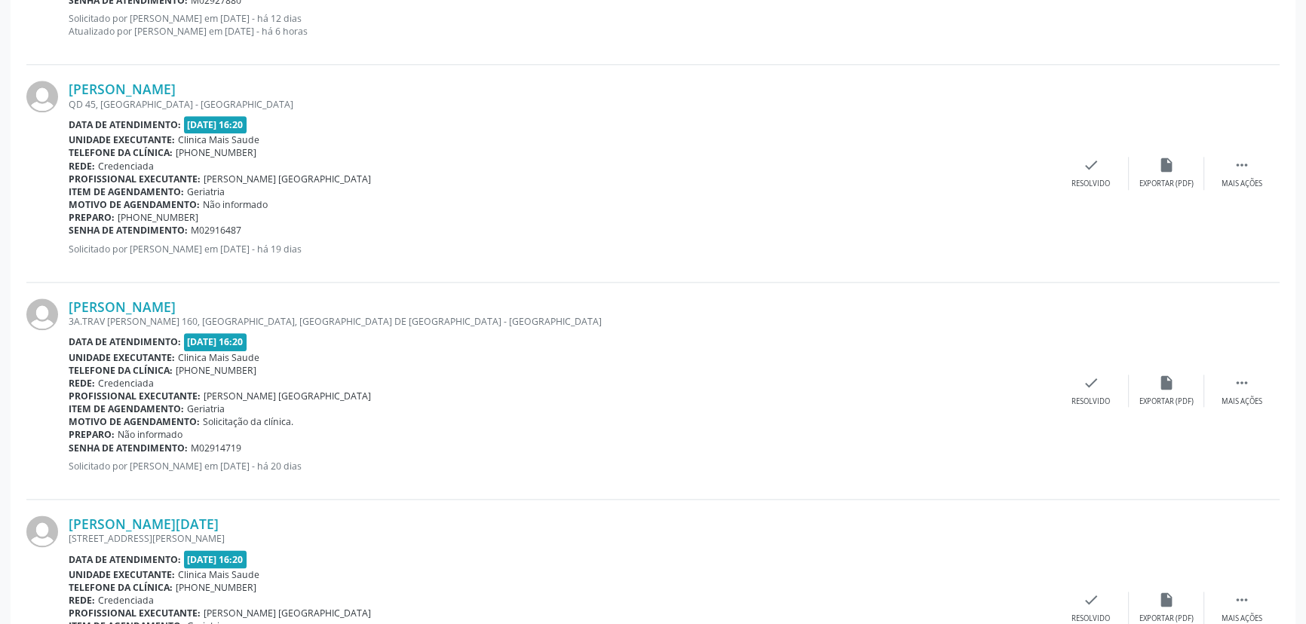
scroll to position [2300, 0]
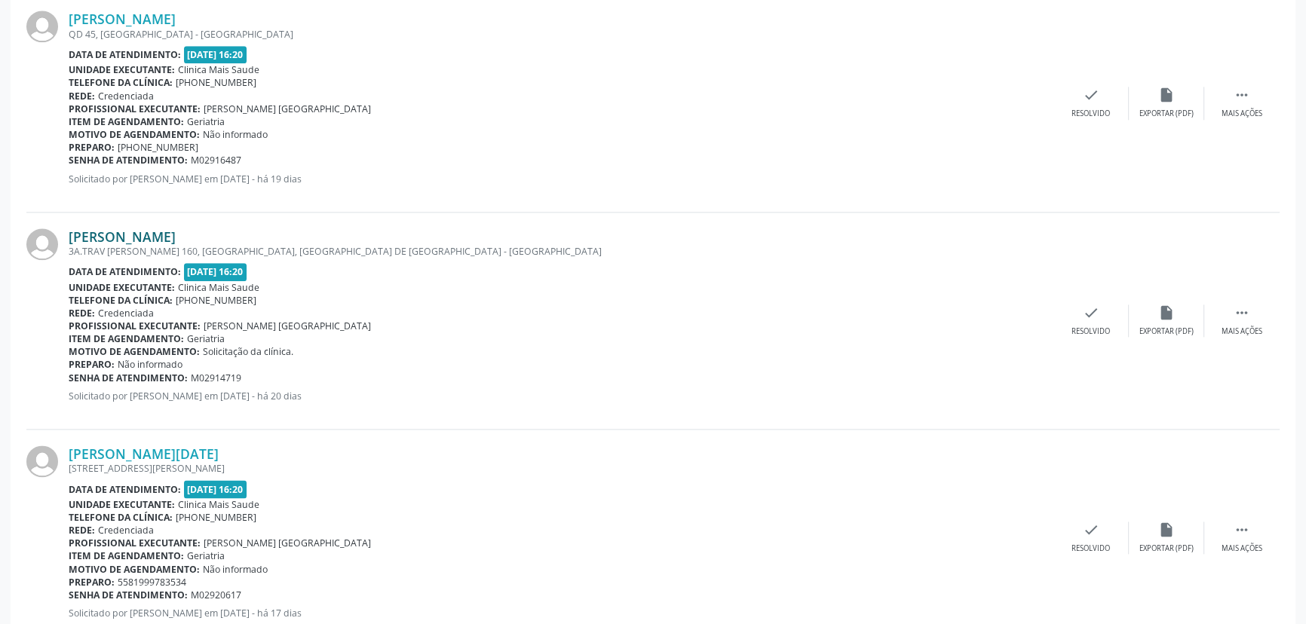
click at [144, 234] on link "[PERSON_NAME]" at bounding box center [122, 236] width 107 height 17
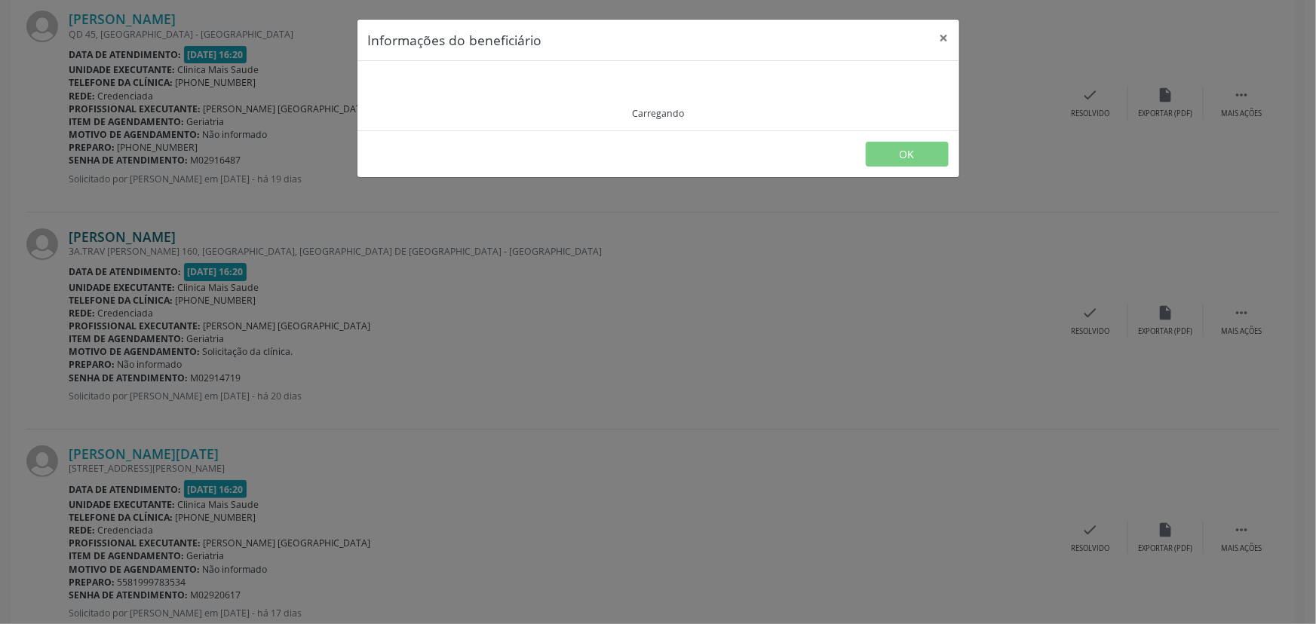
click at [144, 234] on div "Informações do beneficiário × Carregando OK" at bounding box center [658, 312] width 1316 height 624
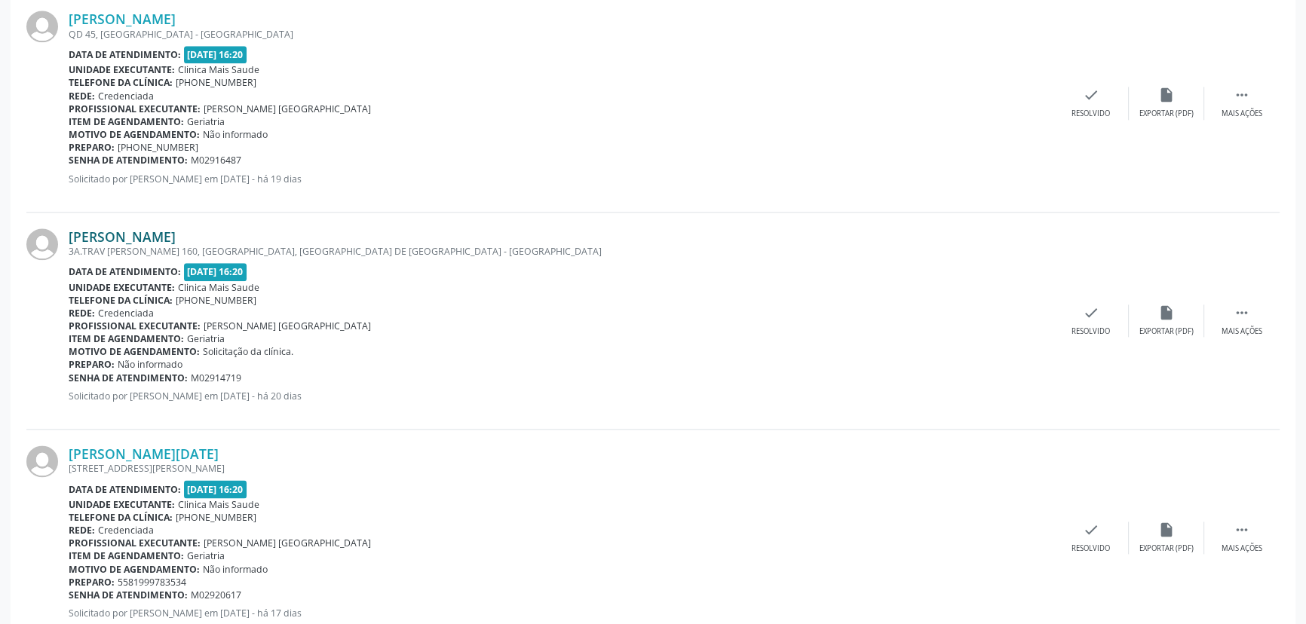
click at [148, 228] on link "[PERSON_NAME]" at bounding box center [122, 236] width 107 height 17
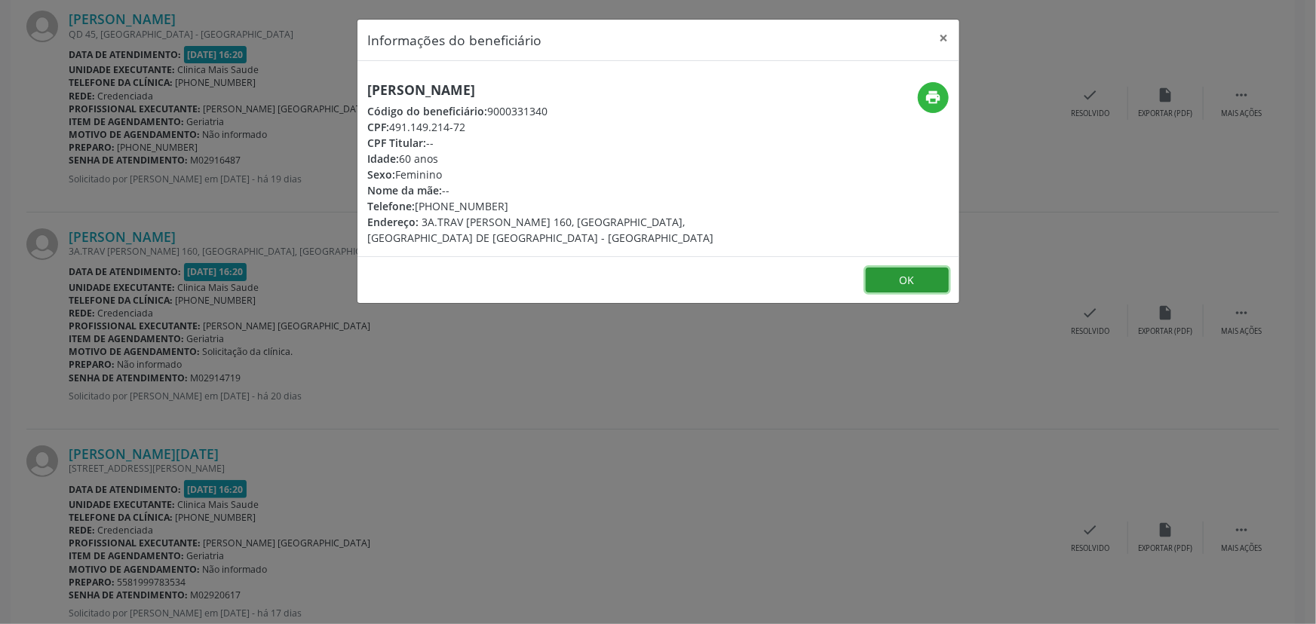
click at [897, 283] on button "OK" at bounding box center [907, 281] width 83 height 26
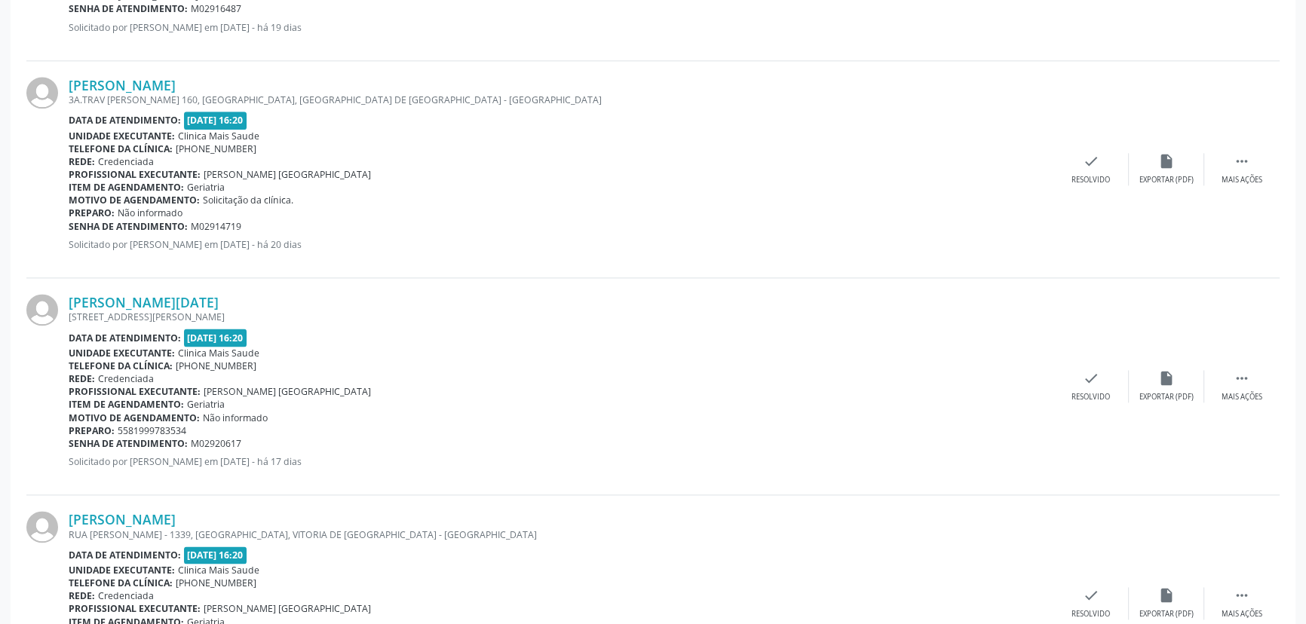
scroll to position [2460, 0]
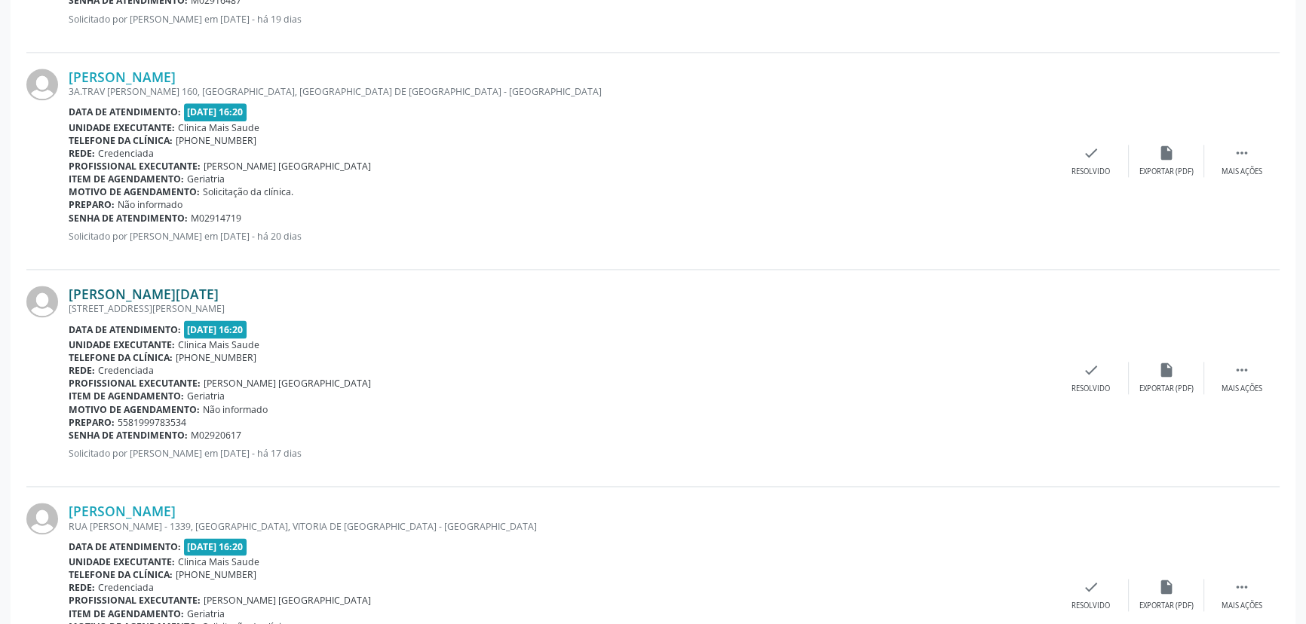
click at [126, 291] on link "[PERSON_NAME][DATE]" at bounding box center [144, 294] width 150 height 17
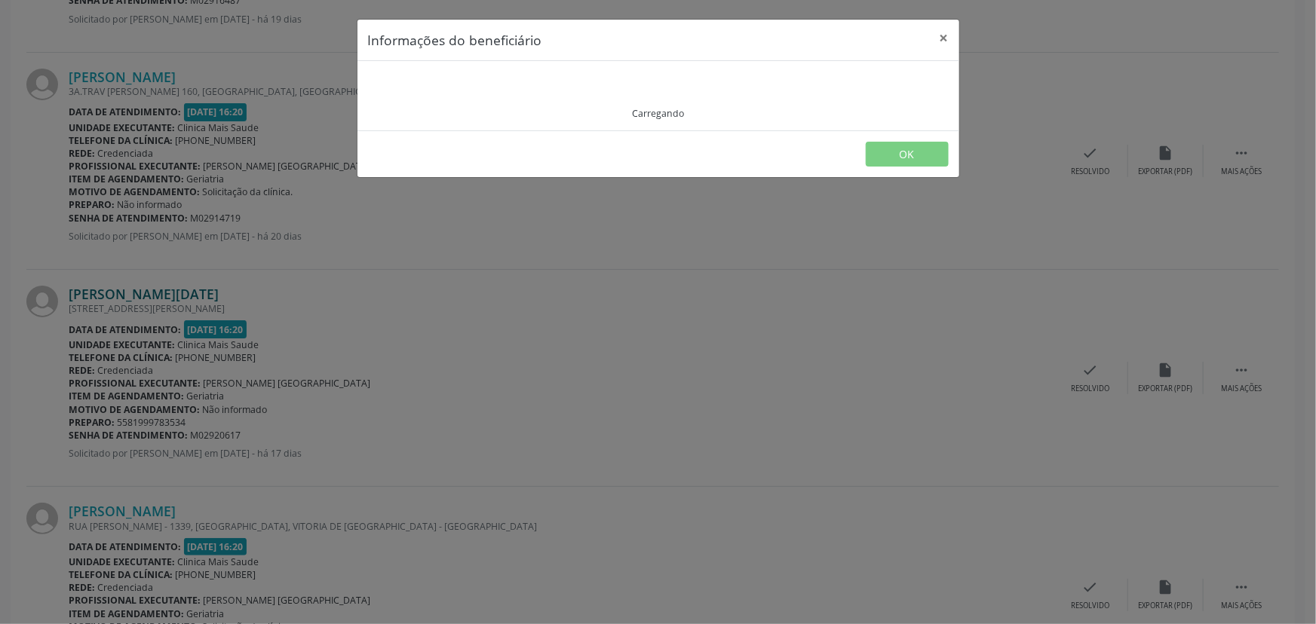
click at [126, 291] on div "Informações do beneficiário × Carregando OK" at bounding box center [658, 312] width 1316 height 624
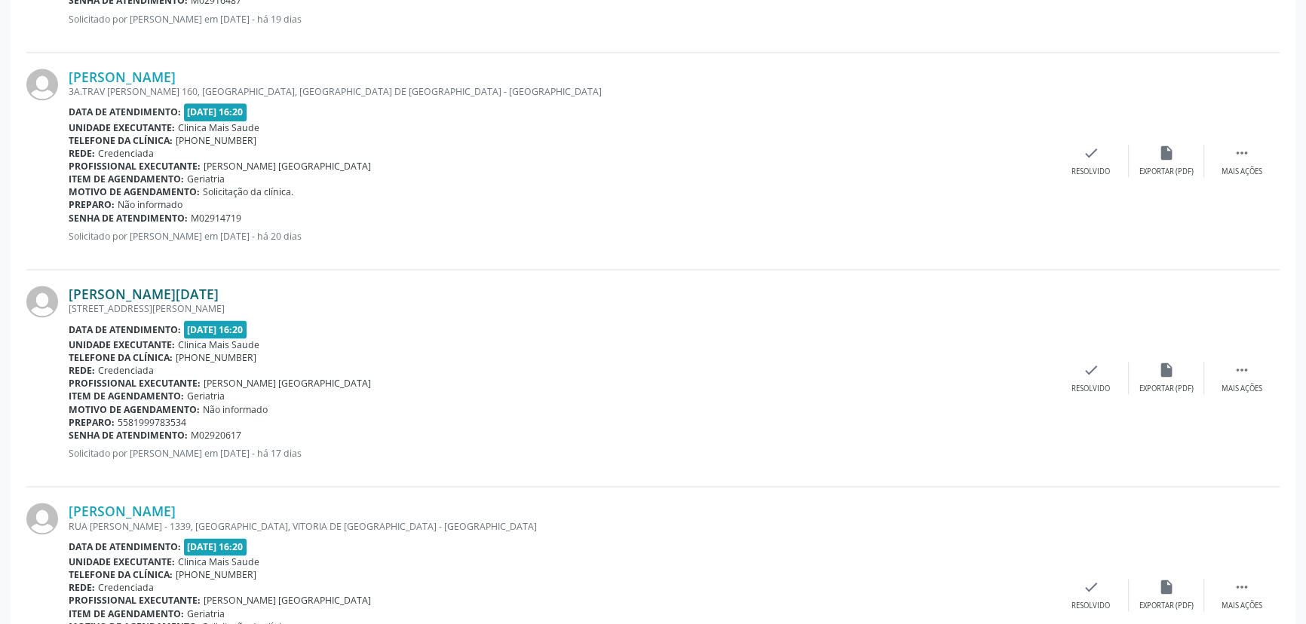
click at [126, 291] on link "[PERSON_NAME][DATE]" at bounding box center [144, 294] width 150 height 17
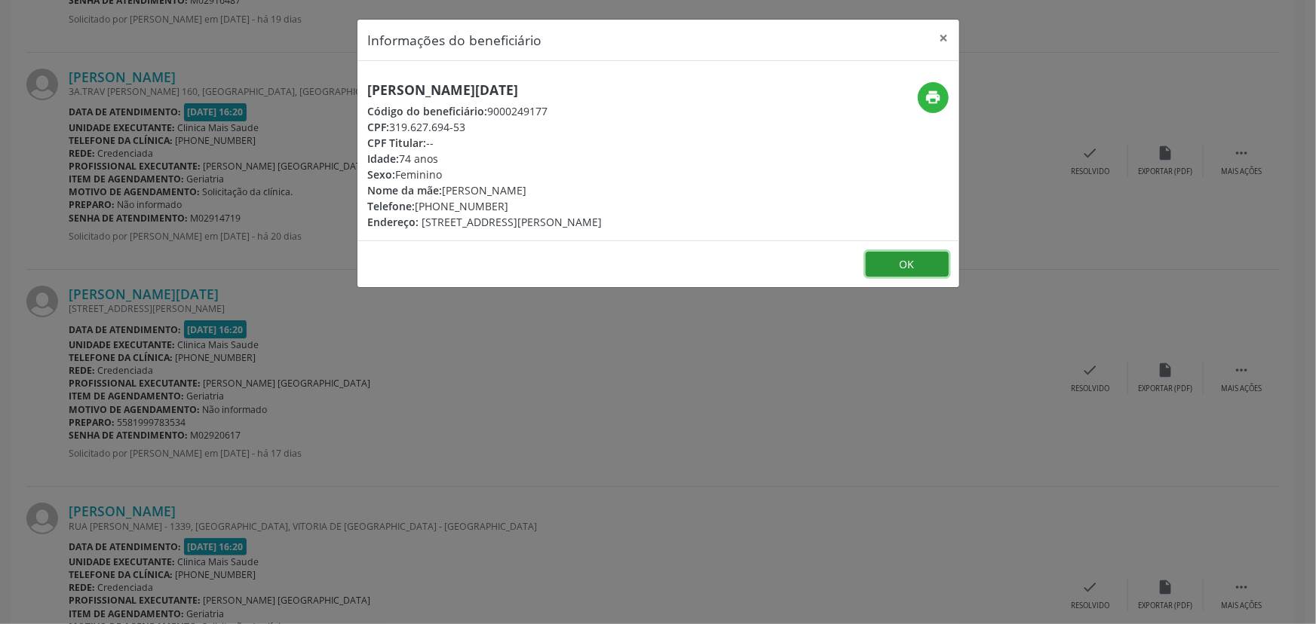
click at [917, 264] on button "OK" at bounding box center [907, 265] width 83 height 26
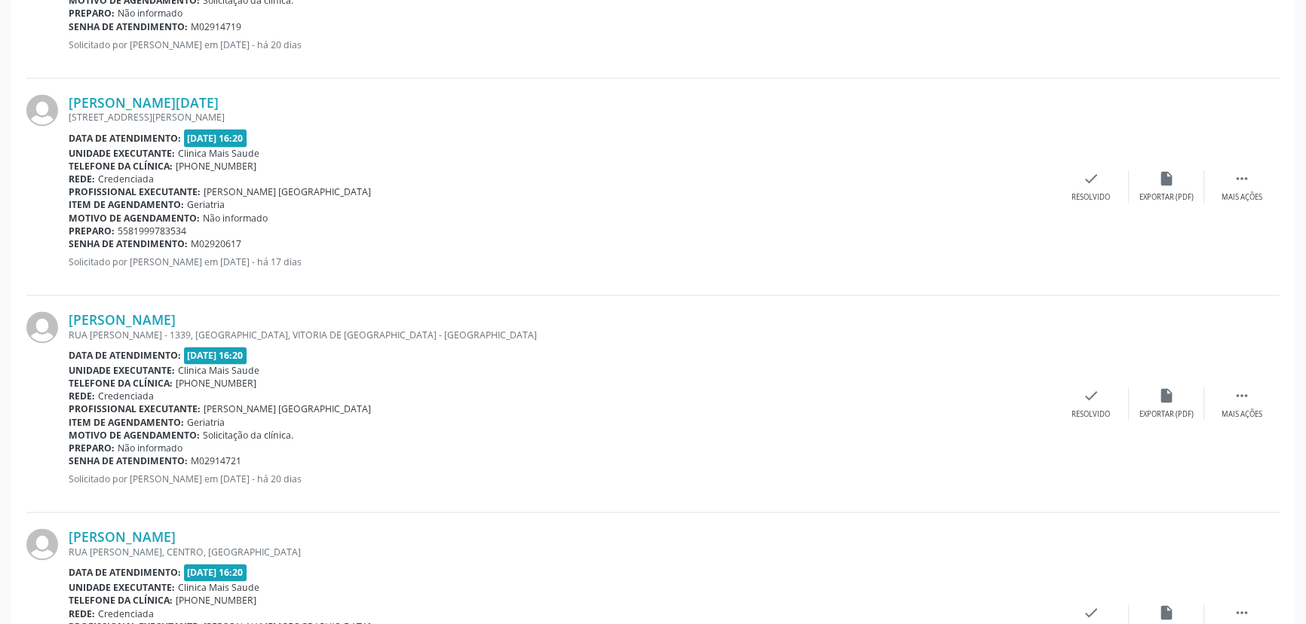
scroll to position [2655, 0]
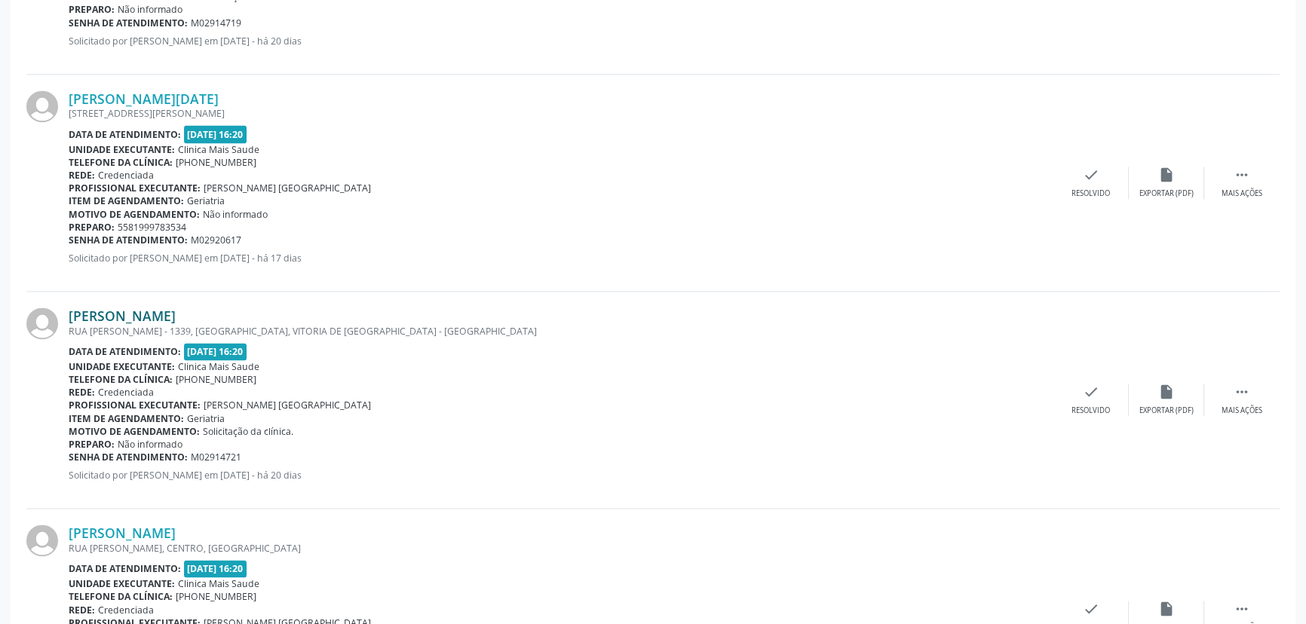
click at [133, 312] on link "[PERSON_NAME]" at bounding box center [122, 316] width 107 height 17
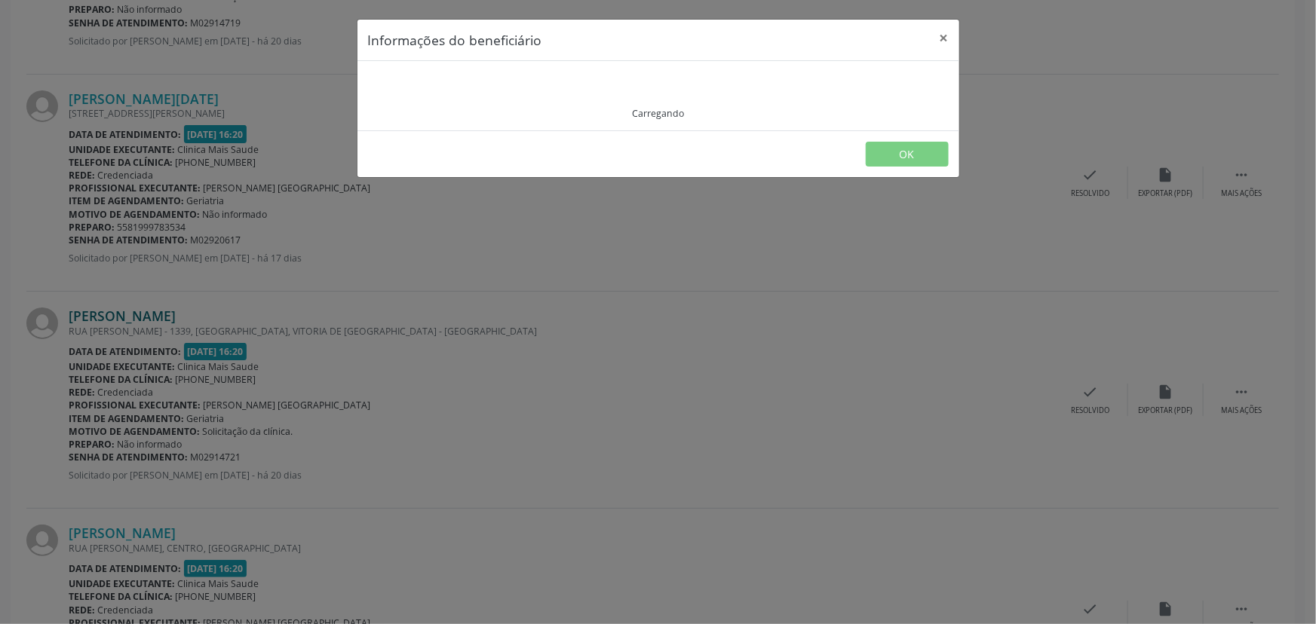
click at [133, 312] on div "Informações do beneficiário × Carregando OK" at bounding box center [658, 312] width 1316 height 624
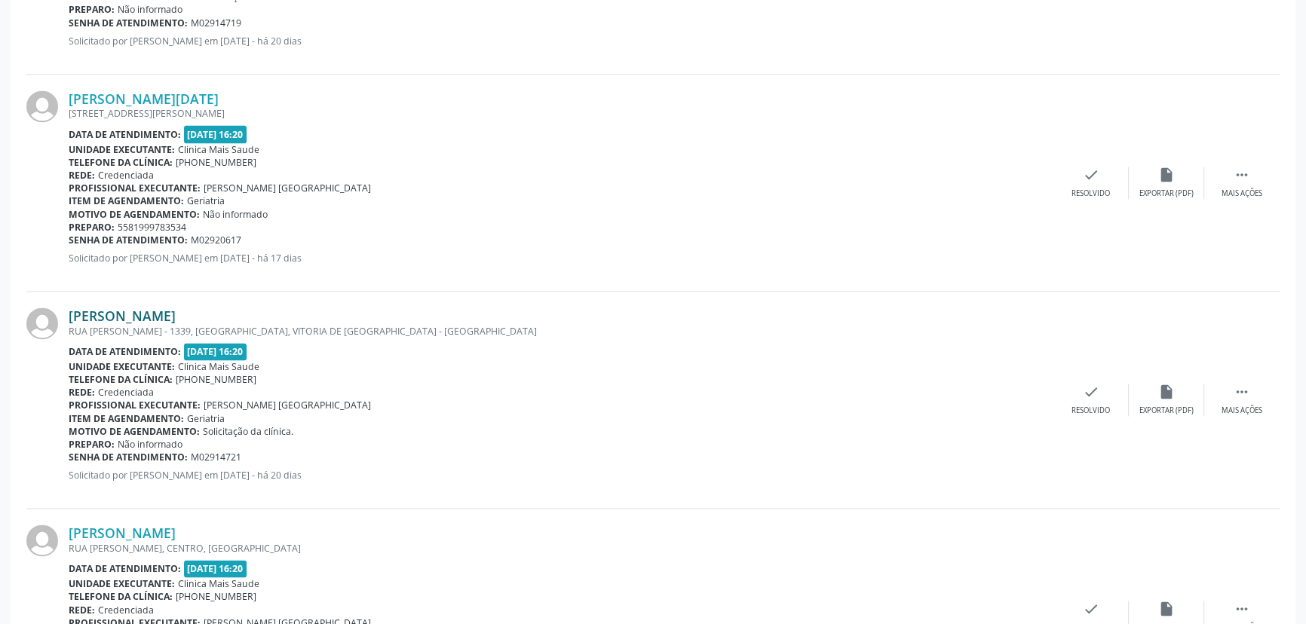
click at [133, 312] on link "[PERSON_NAME]" at bounding box center [122, 316] width 107 height 17
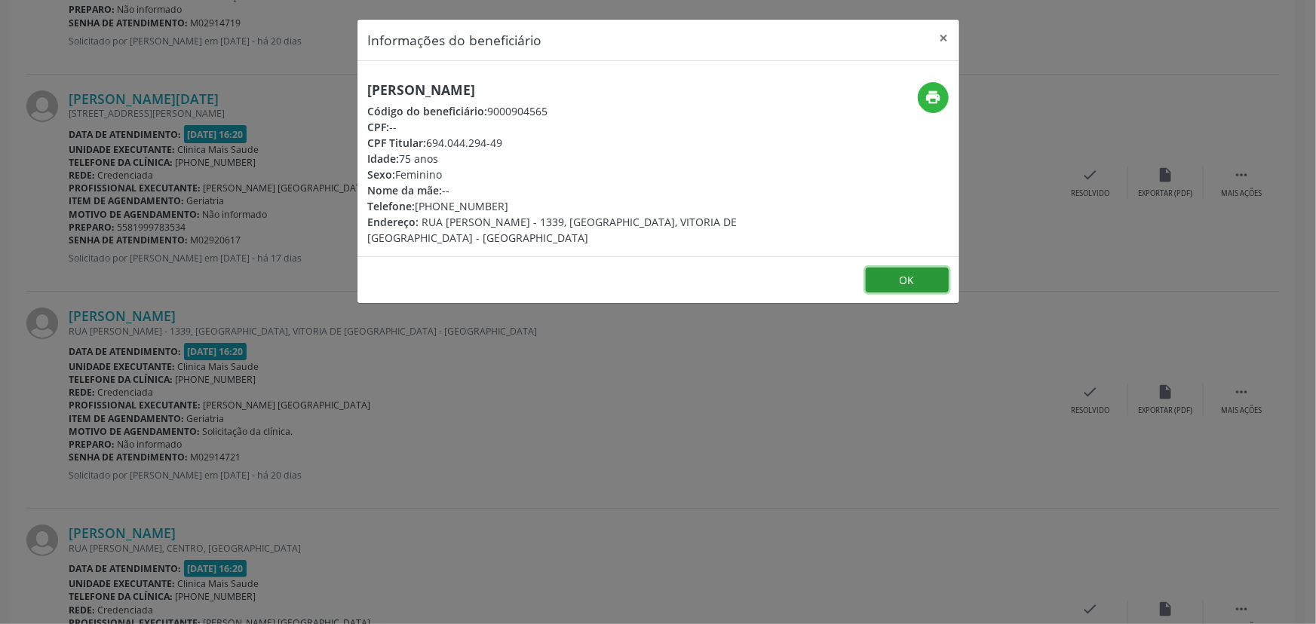
click at [905, 284] on button "OK" at bounding box center [907, 281] width 83 height 26
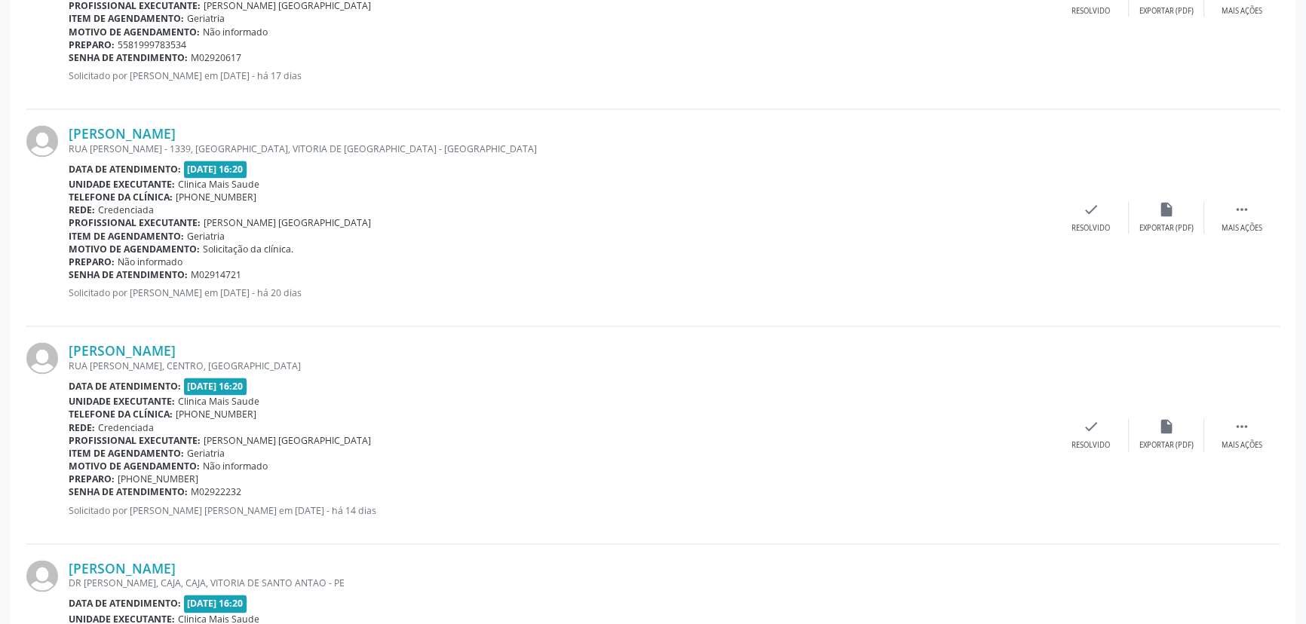
scroll to position [2859, 0]
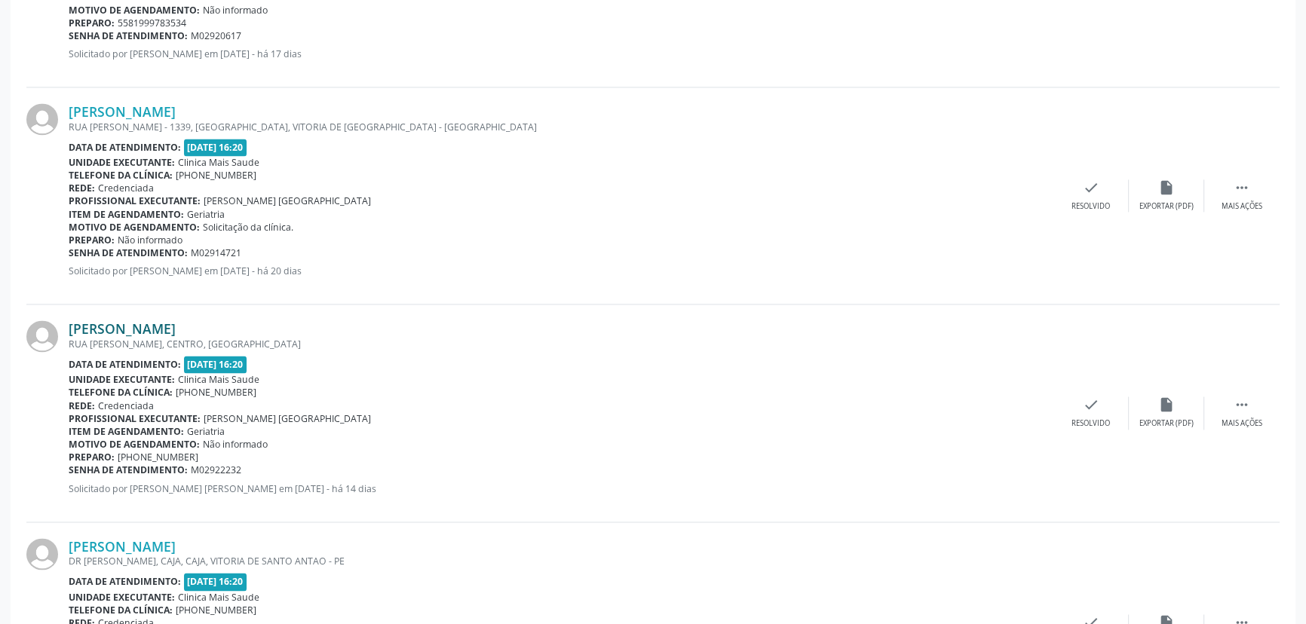
click at [128, 329] on link "[PERSON_NAME]" at bounding box center [122, 328] width 107 height 17
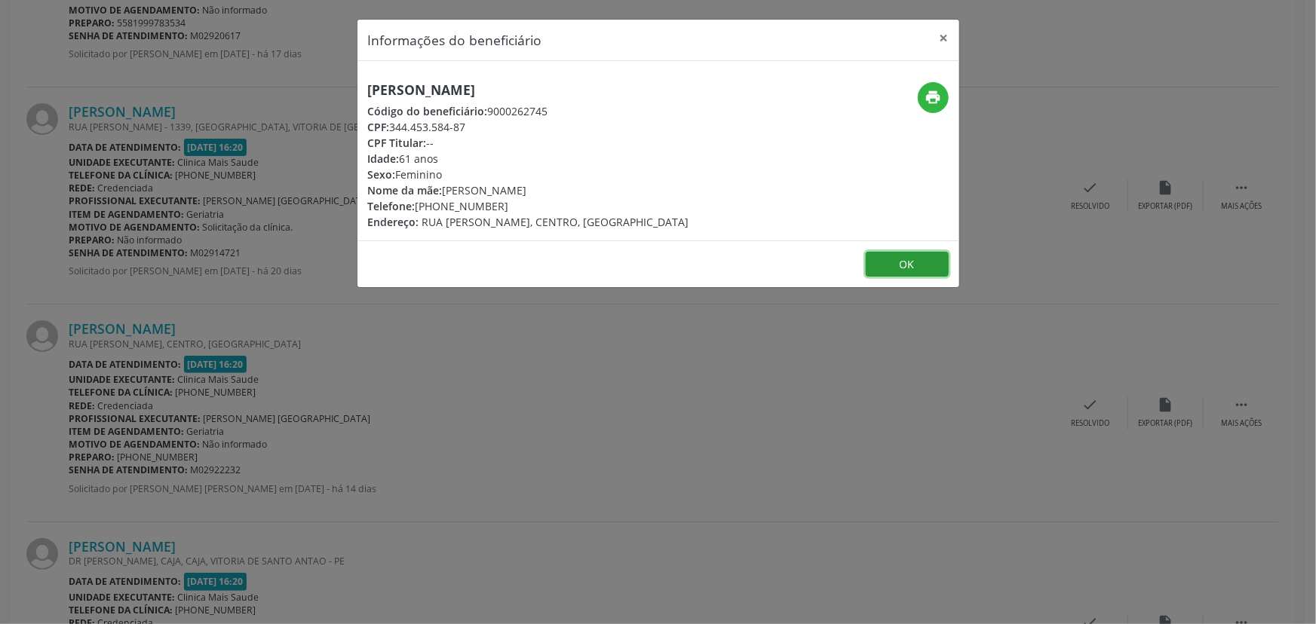
click at [917, 258] on button "OK" at bounding box center [907, 265] width 83 height 26
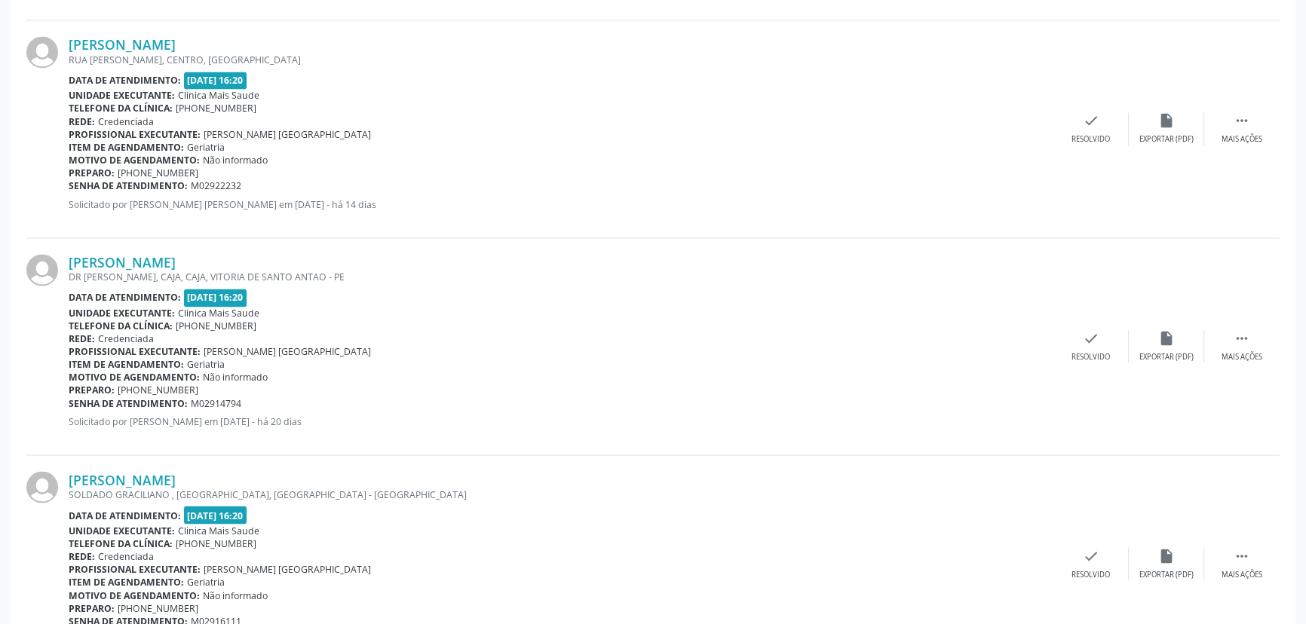
scroll to position [3152, 0]
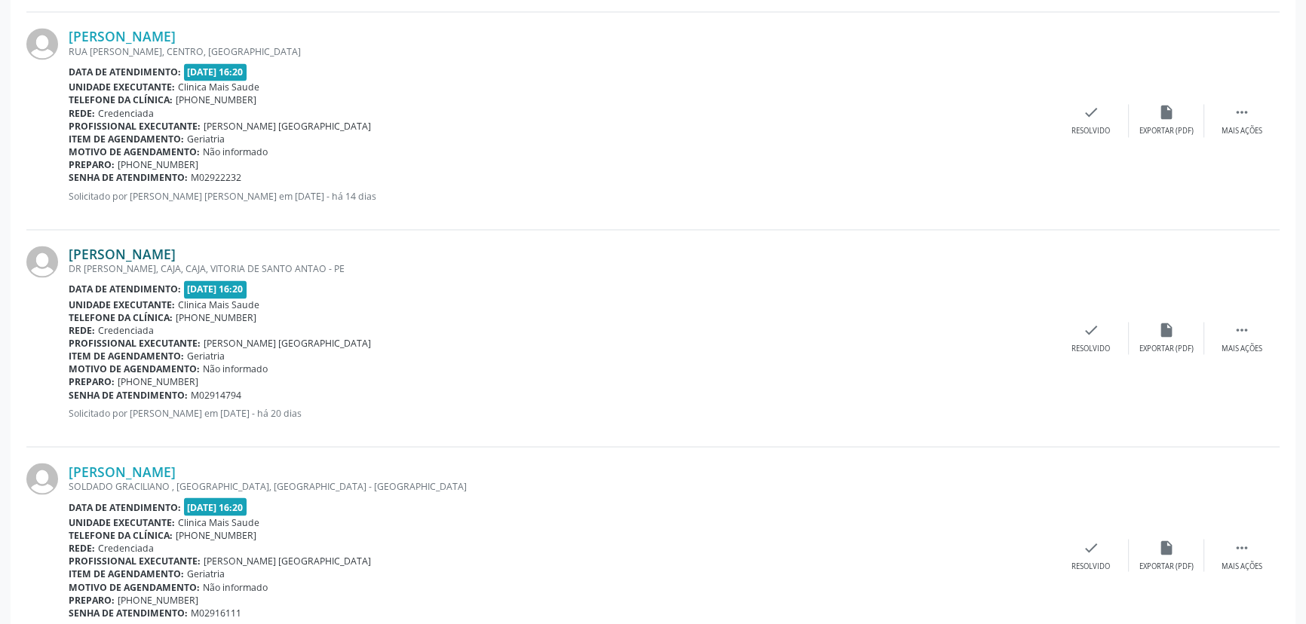
click at [109, 253] on link "[PERSON_NAME]" at bounding box center [122, 254] width 107 height 17
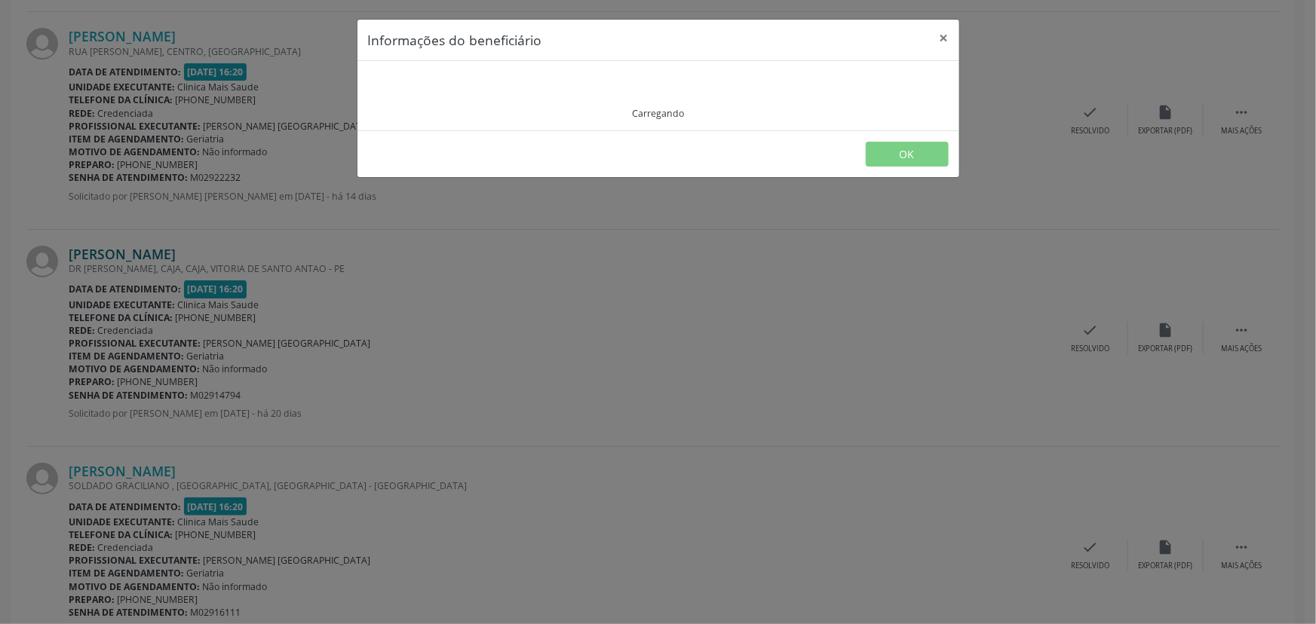
click at [109, 253] on div "Informações do beneficiário × Carregando OK" at bounding box center [658, 312] width 1316 height 624
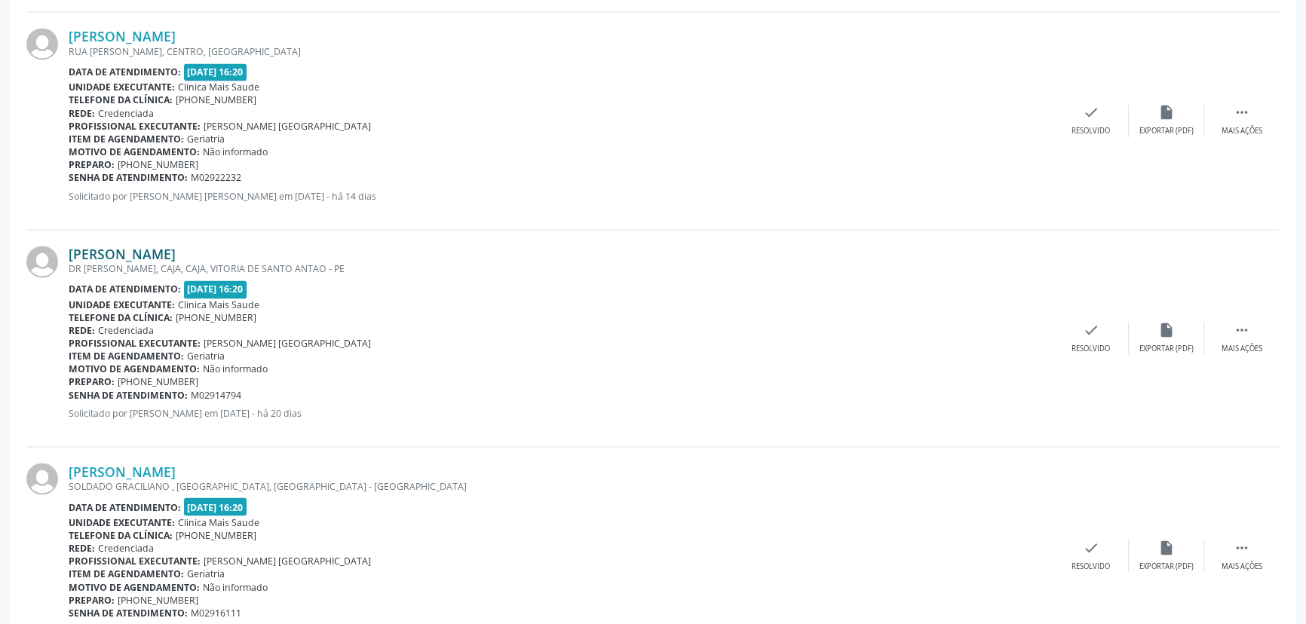
click at [109, 253] on link "[PERSON_NAME]" at bounding box center [122, 254] width 107 height 17
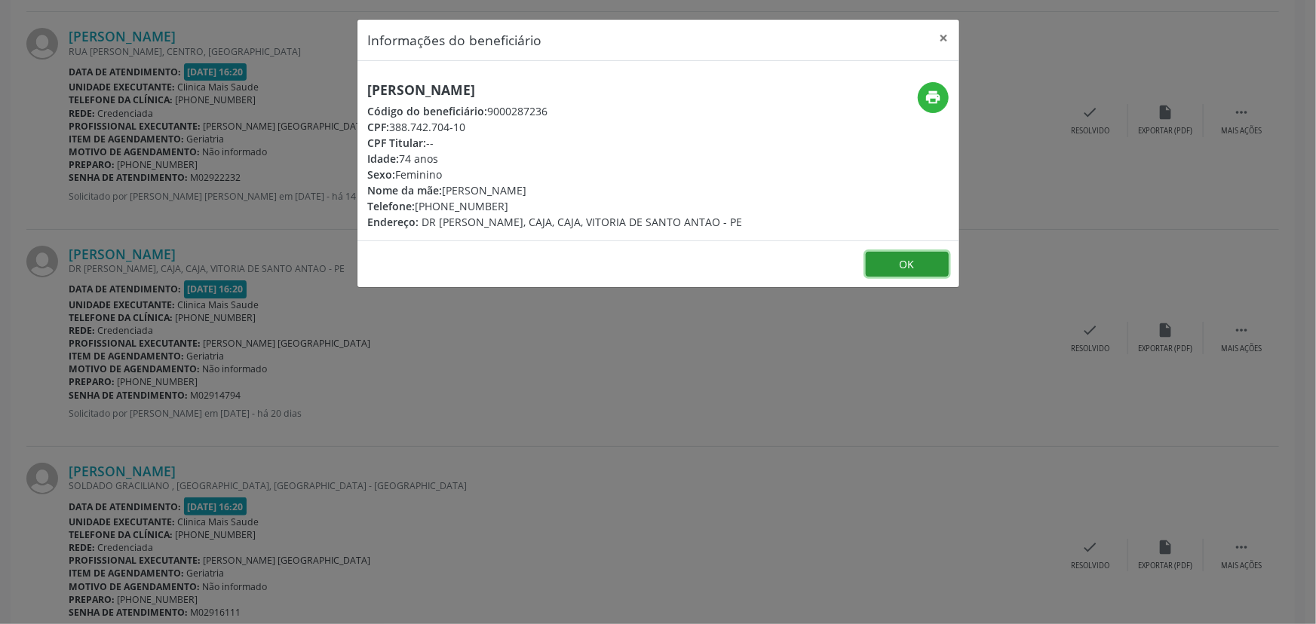
click at [923, 277] on button "OK" at bounding box center [907, 265] width 83 height 26
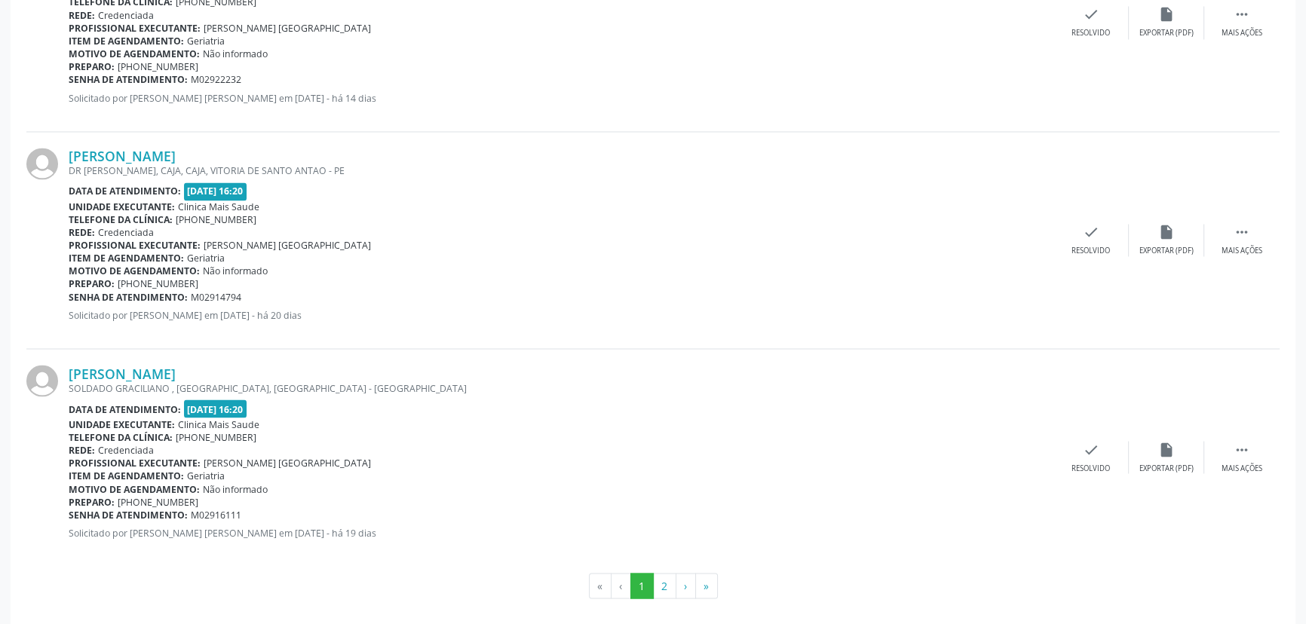
scroll to position [3254, 0]
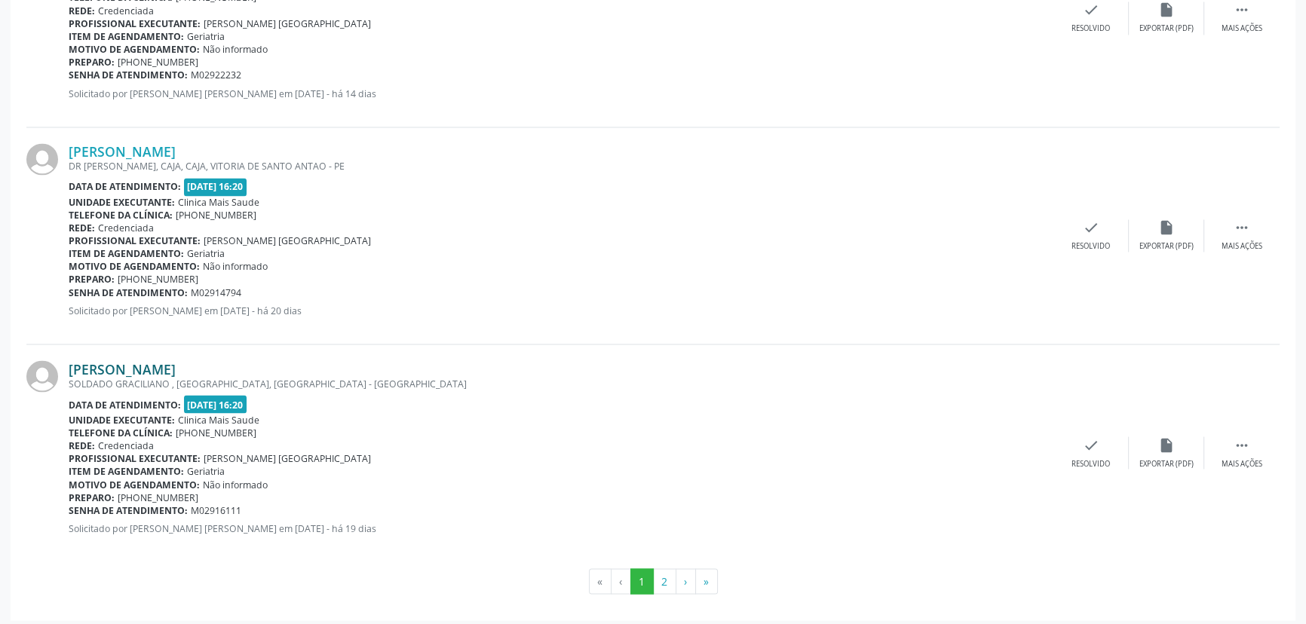
click at [107, 366] on link "[PERSON_NAME]" at bounding box center [122, 368] width 107 height 17
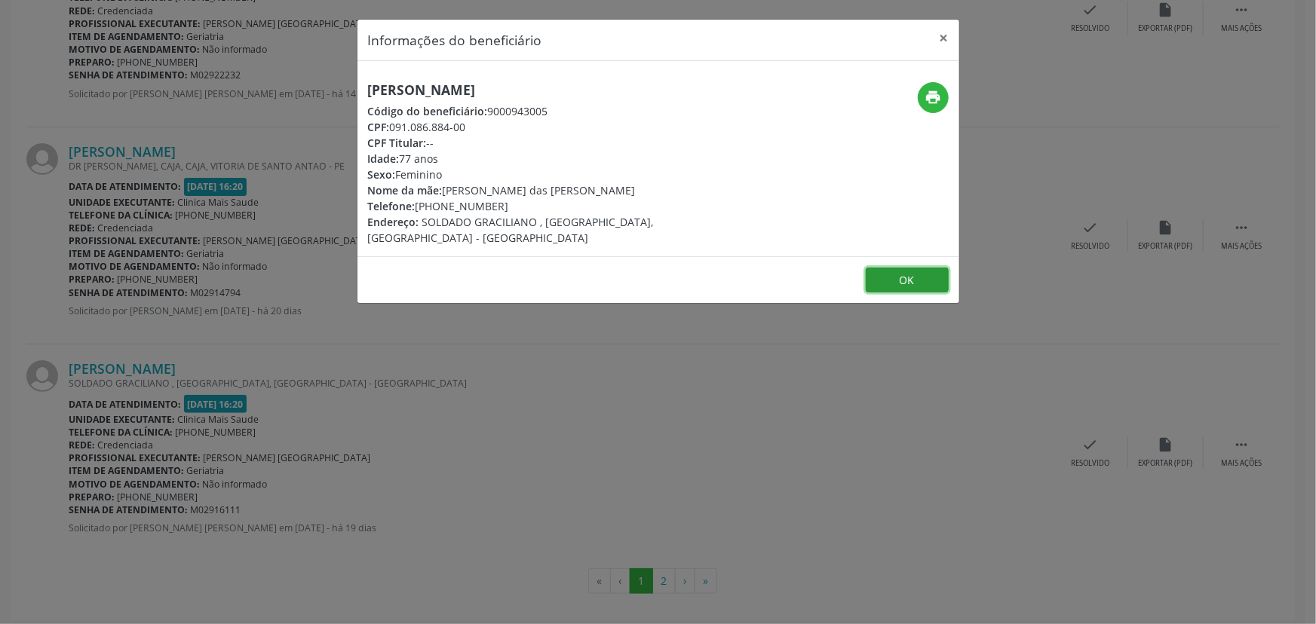
click at [905, 268] on button "OK" at bounding box center [907, 281] width 83 height 26
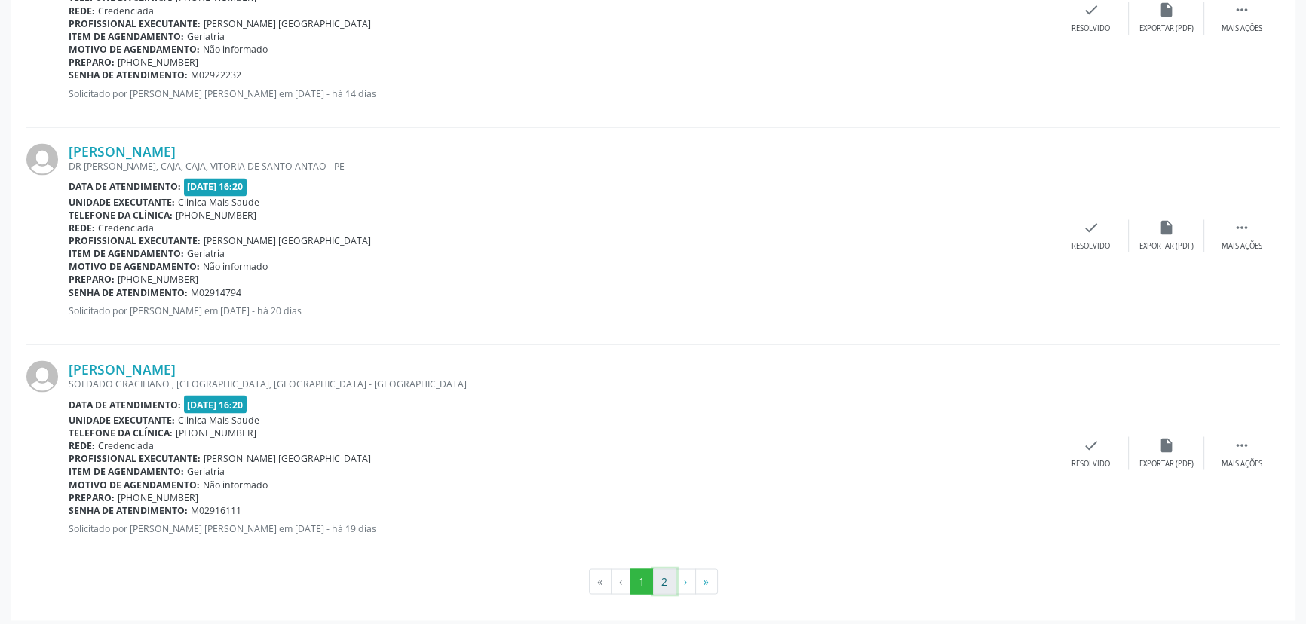
click at [670, 578] on button "2" at bounding box center [664, 582] width 23 height 26
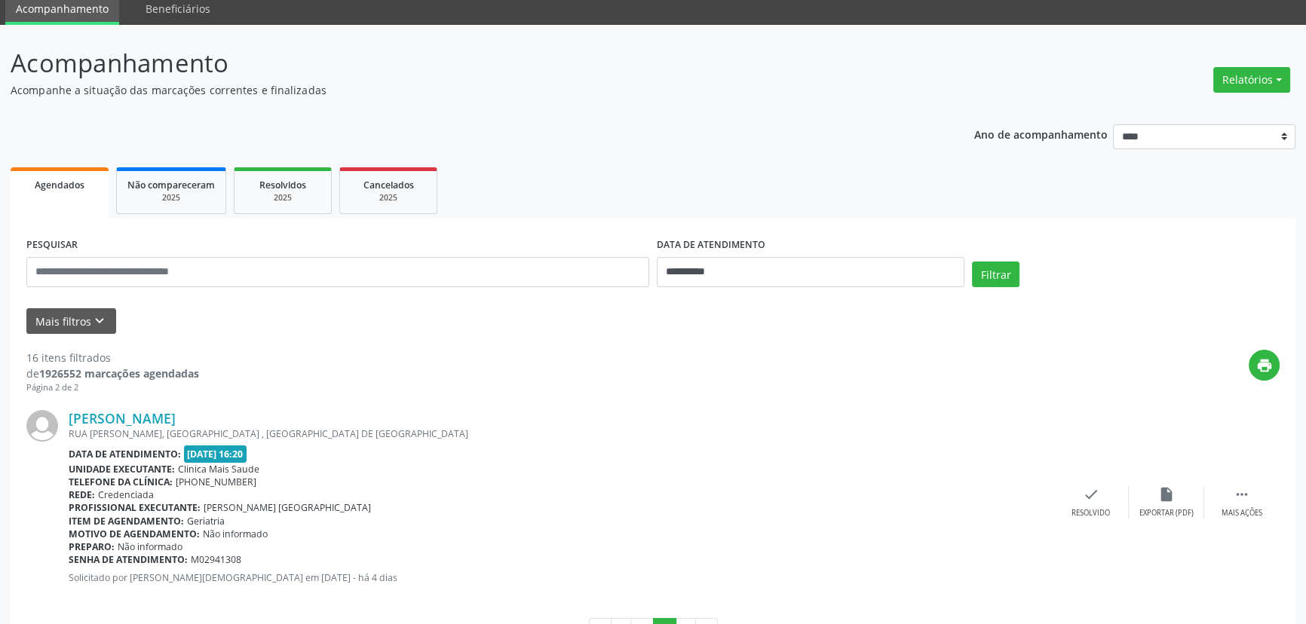
scroll to position [113, 0]
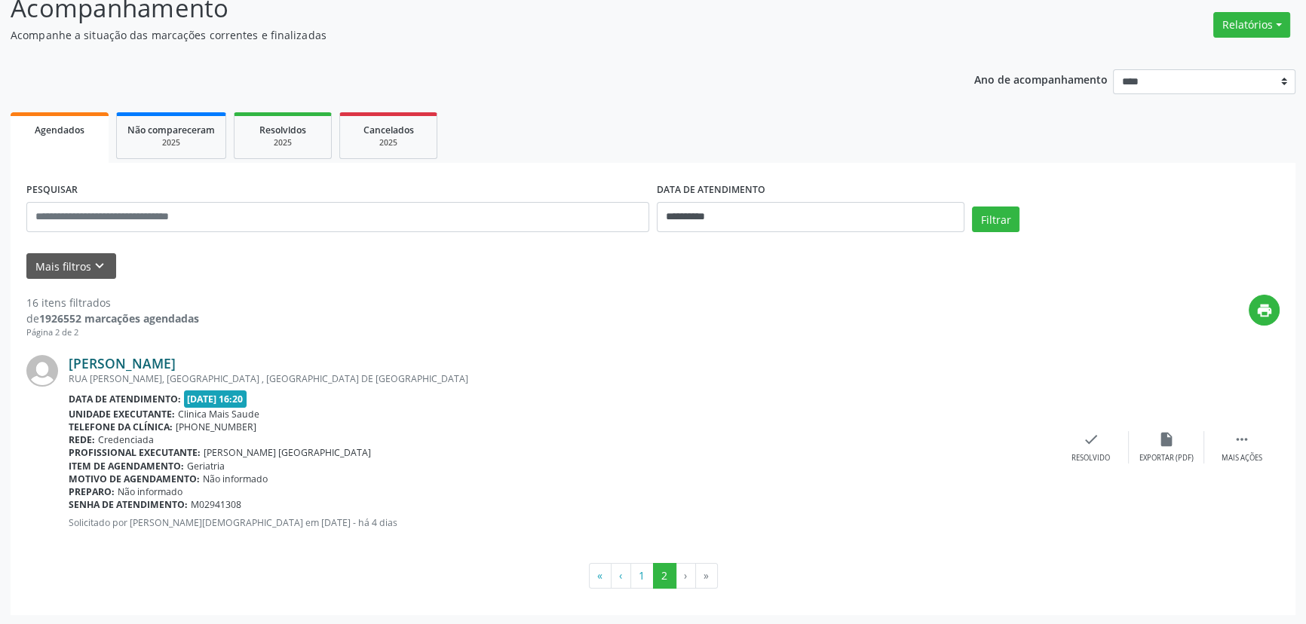
click at [136, 361] on link "[PERSON_NAME]" at bounding box center [122, 363] width 107 height 17
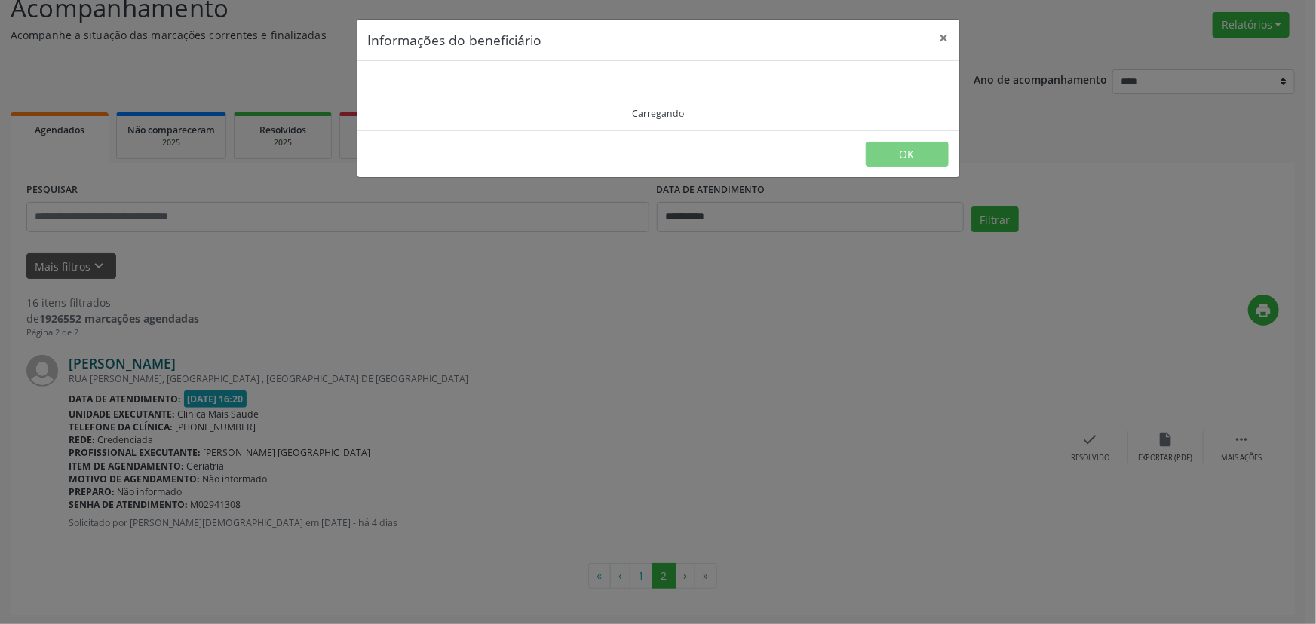
click at [136, 361] on div "Informações do beneficiário × Carregando OK" at bounding box center [658, 312] width 1316 height 624
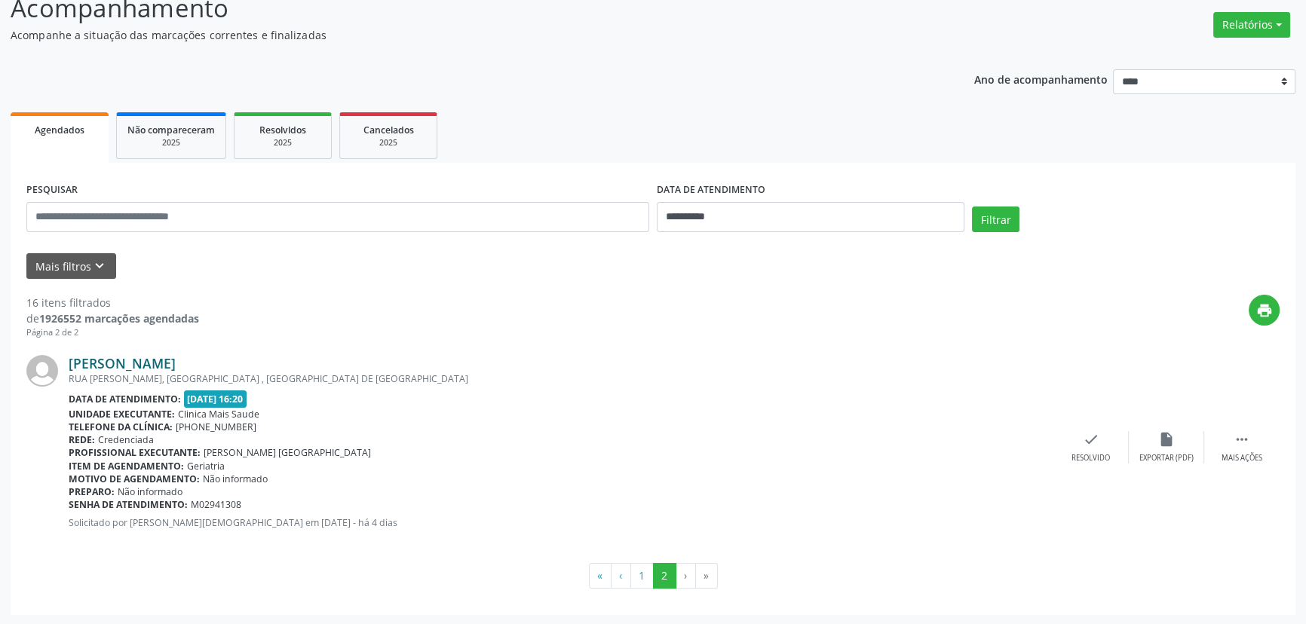
click at [136, 361] on link "[PERSON_NAME]" at bounding box center [122, 363] width 107 height 17
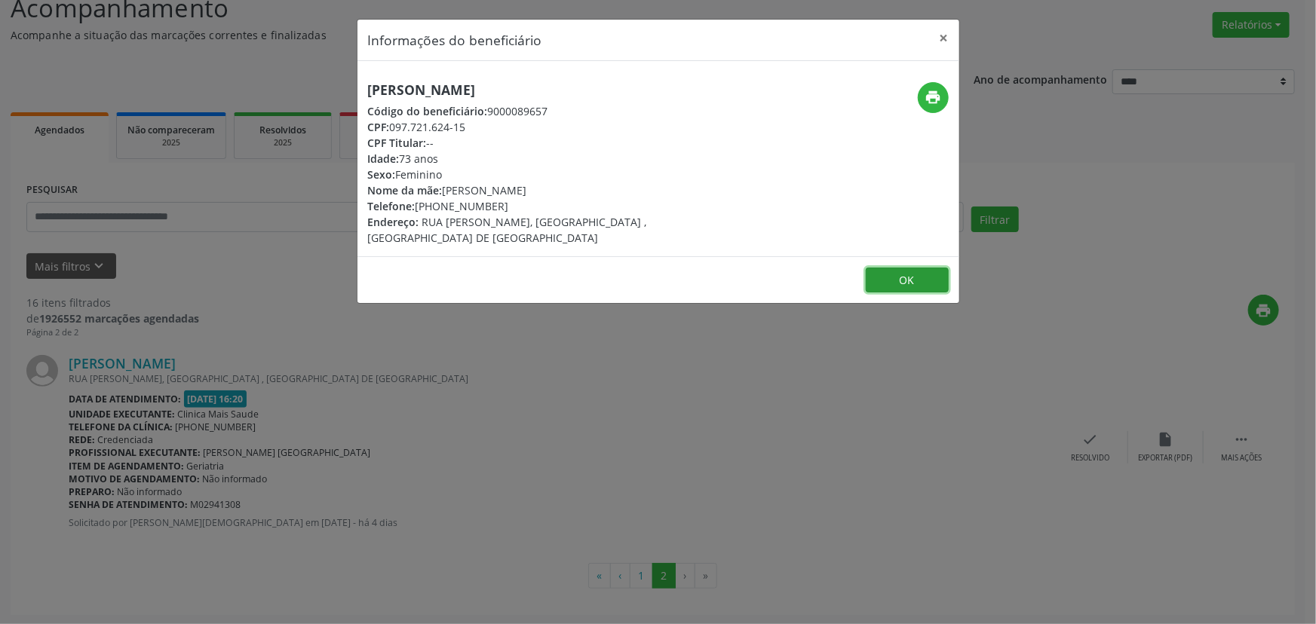
click at [920, 282] on button "OK" at bounding box center [907, 281] width 83 height 26
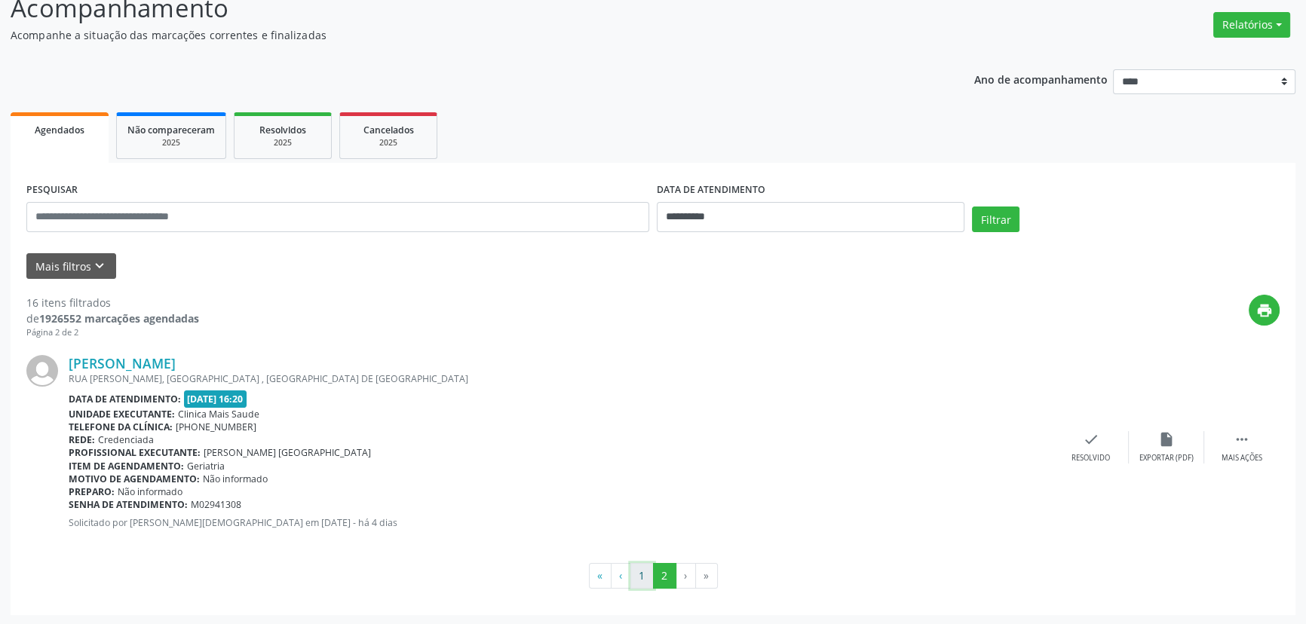
click at [643, 575] on button "1" at bounding box center [641, 576] width 23 height 26
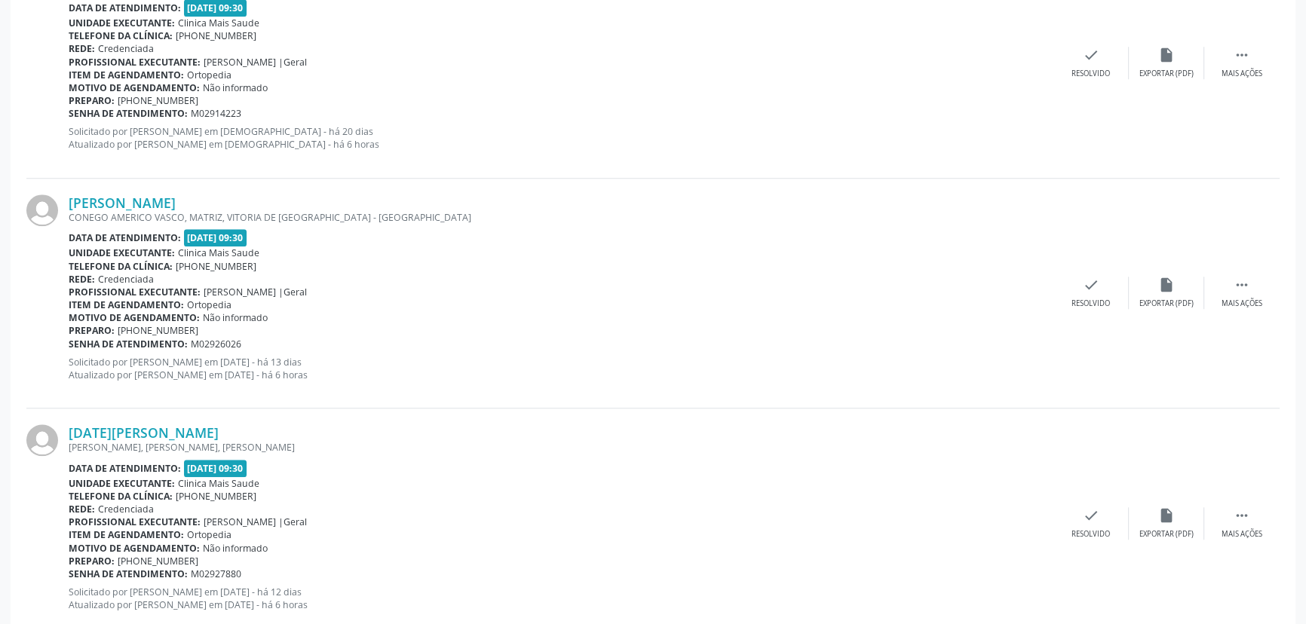
scroll to position [1727, 0]
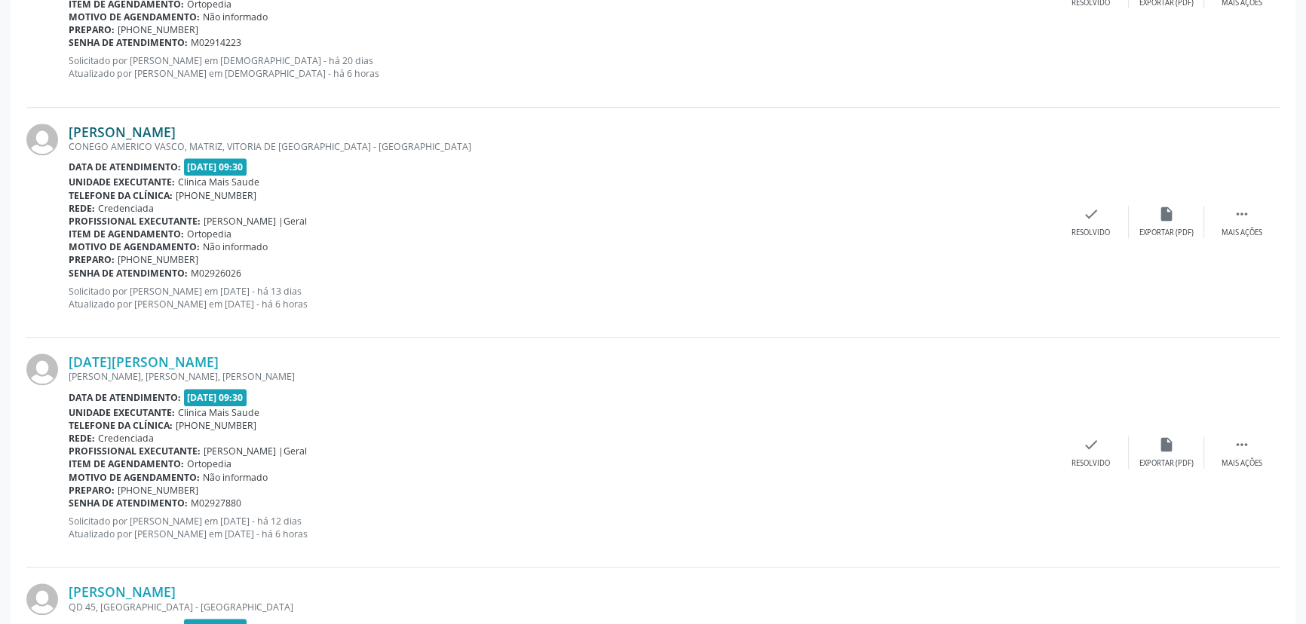
click at [170, 128] on link "[PERSON_NAME]" at bounding box center [122, 132] width 107 height 17
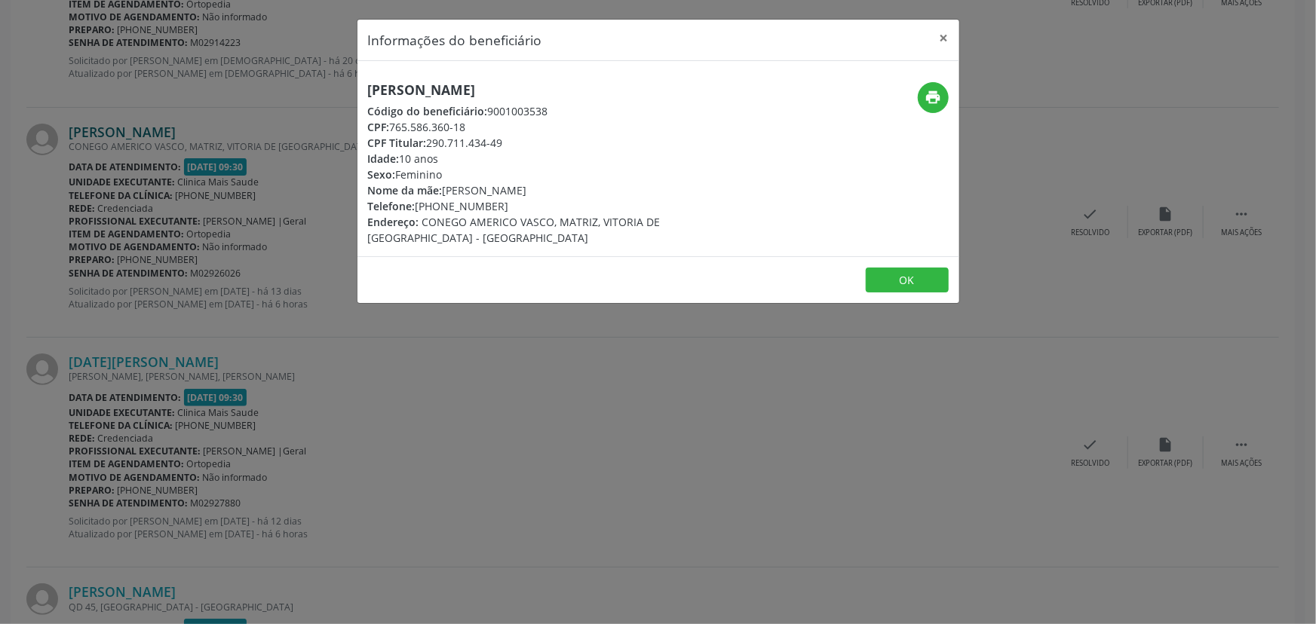
click at [170, 128] on div "Informações do beneficiário × [PERSON_NAME] Código do beneficiário: 9001003538 …" at bounding box center [658, 312] width 1316 height 624
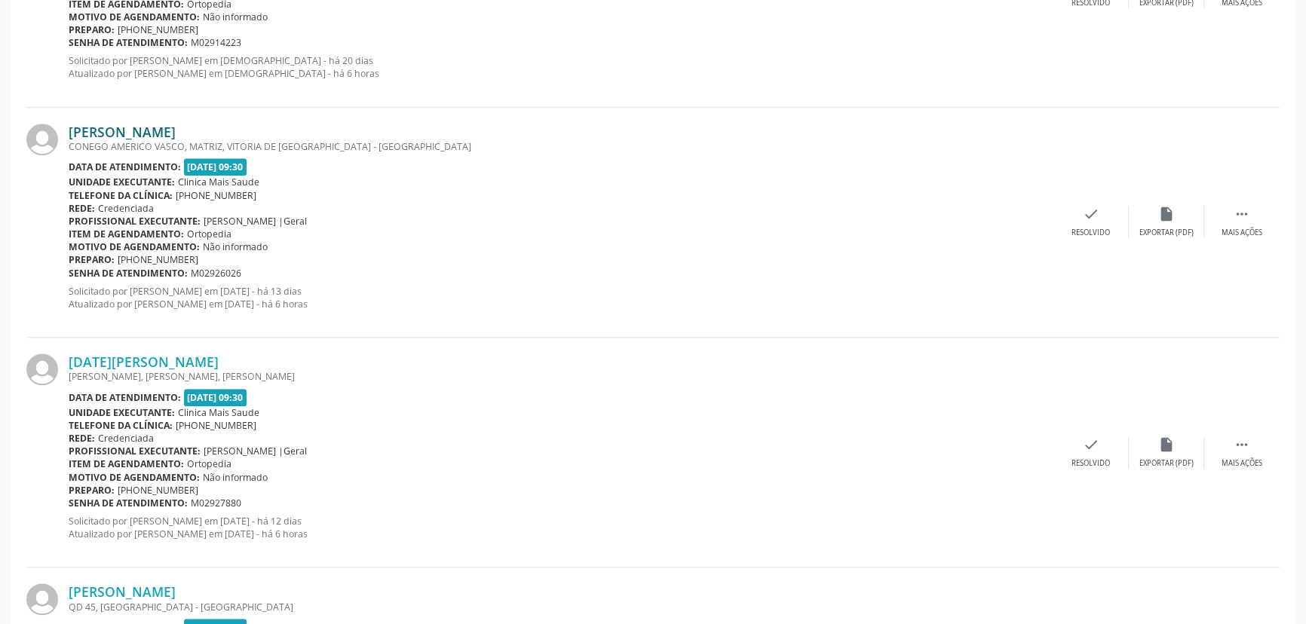
click at [170, 128] on link "[PERSON_NAME]" at bounding box center [122, 132] width 107 height 17
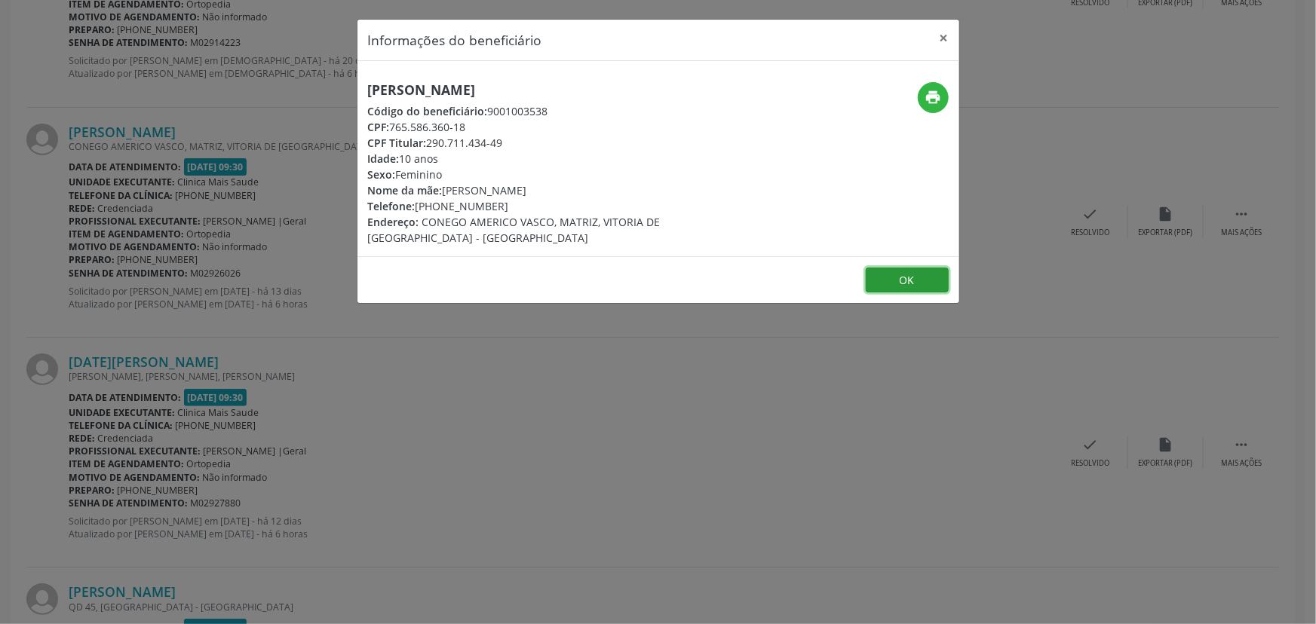
click at [895, 281] on button "OK" at bounding box center [907, 281] width 83 height 26
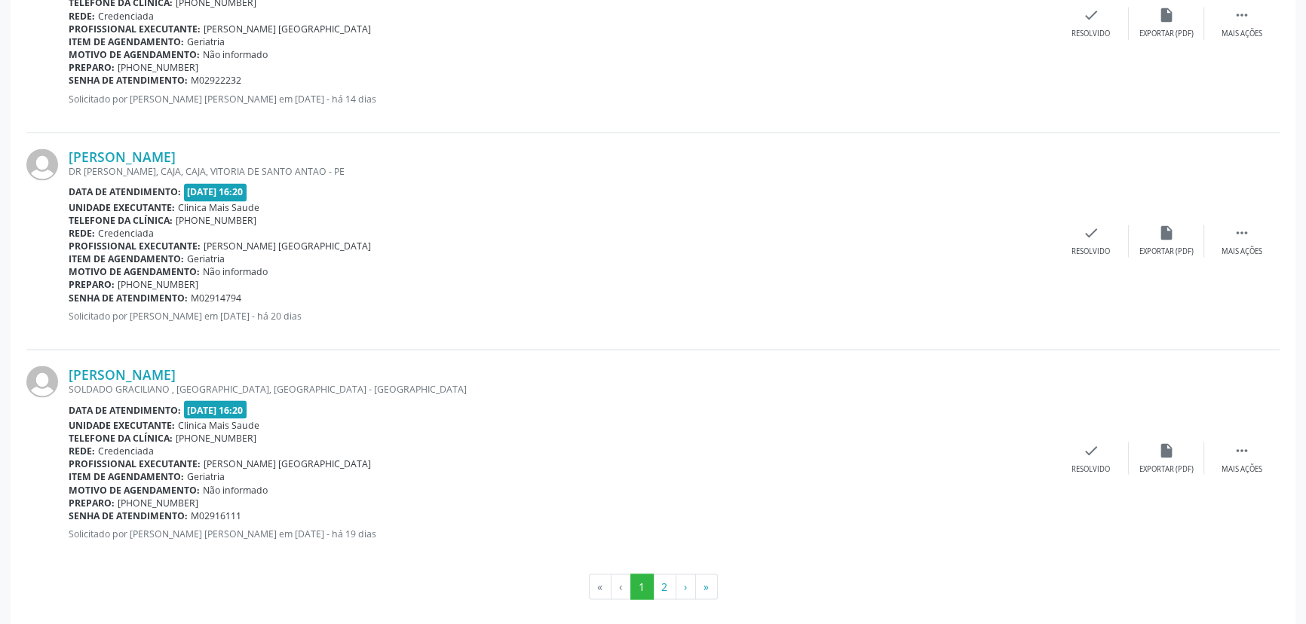
scroll to position [3256, 0]
